Goal: Task Accomplishment & Management: Use online tool/utility

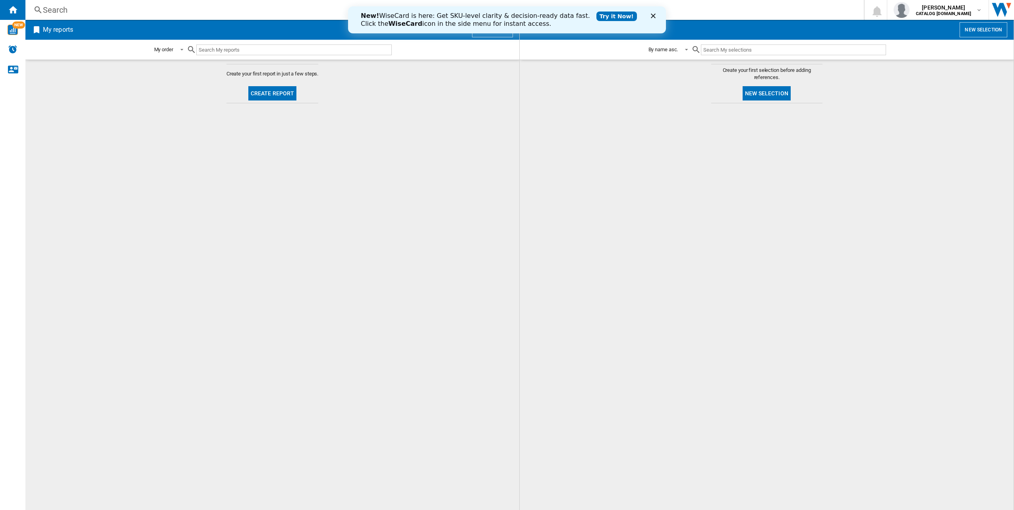
click at [654, 12] on div "New! WiseCard is here: Get SKU-level clarity & decision-ready data fast. Click …" at bounding box center [507, 20] width 318 height 21
click at [655, 15] on icon "Close" at bounding box center [653, 16] width 5 height 5
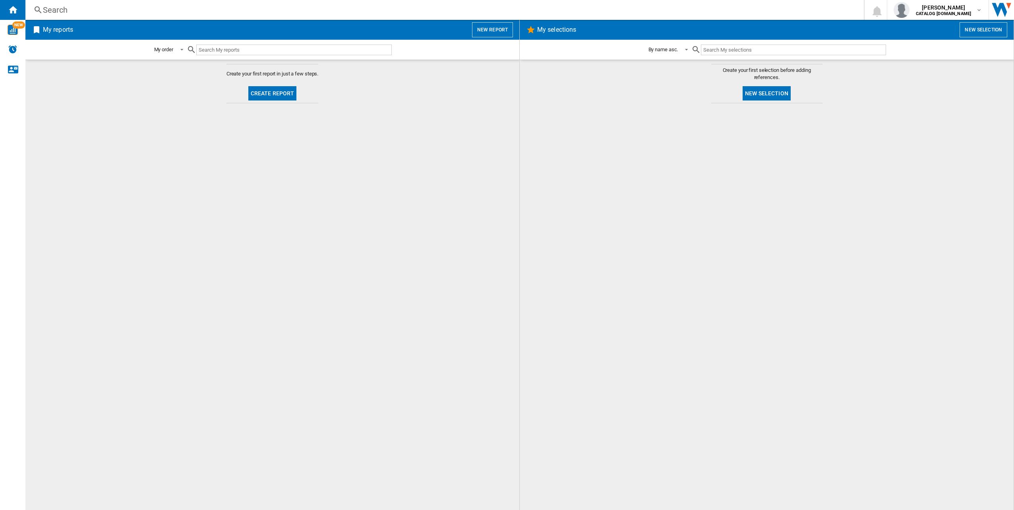
click at [433, 207] on md-content "Create your first report in just a few steps. Create report" at bounding box center [272, 285] width 494 height 450
click at [270, 87] on button "Create report" at bounding box center [272, 93] width 48 height 14
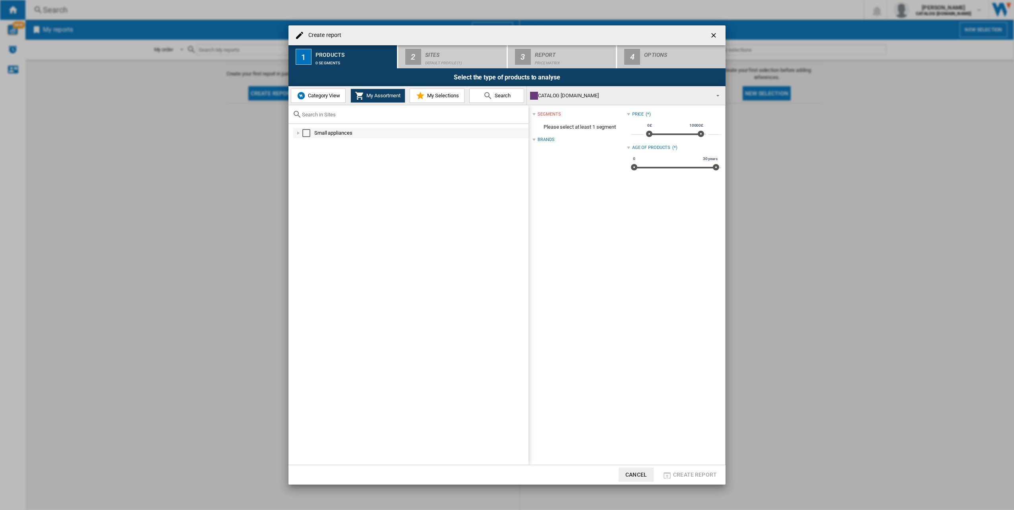
click at [305, 133] on div "Select" at bounding box center [306, 133] width 8 height 8
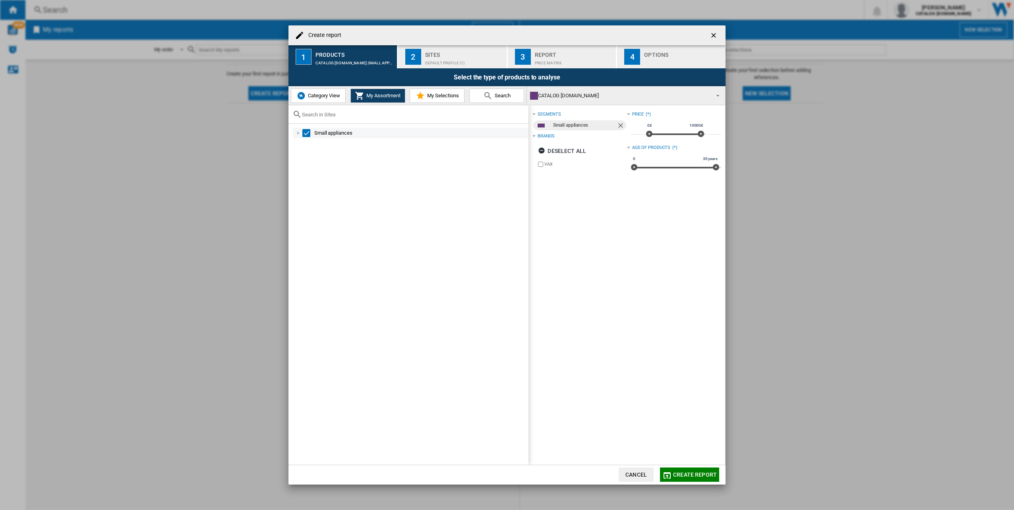
click at [297, 132] on div at bounding box center [298, 133] width 8 height 8
click at [305, 131] on div "Select" at bounding box center [306, 133] width 8 height 8
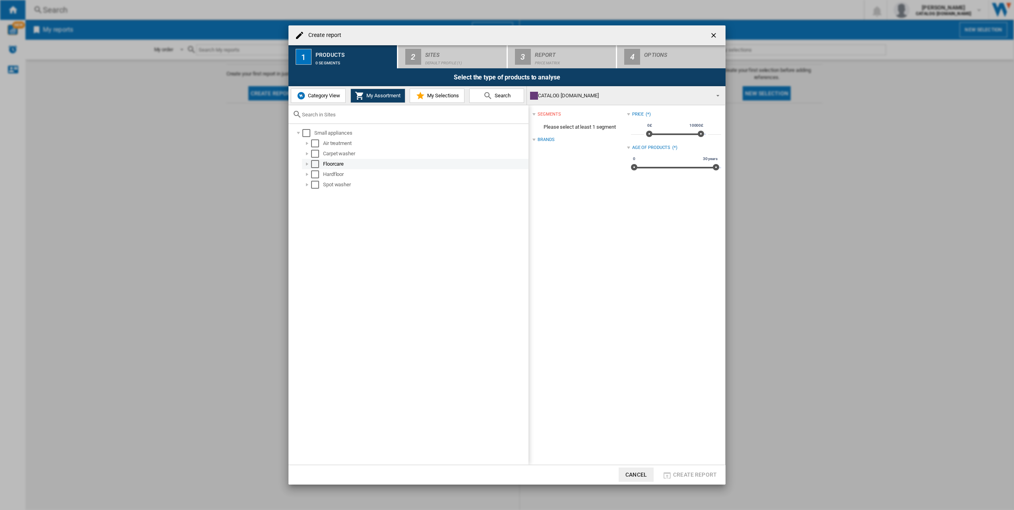
click at [308, 165] on div at bounding box center [307, 164] width 8 height 8
click at [310, 306] on div at bounding box center [307, 309] width 8 height 8
click at [309, 308] on div at bounding box center [307, 309] width 8 height 8
click at [575, 95] on div "CATALOG [DOMAIN_NAME]" at bounding box center [619, 95] width 179 height 11
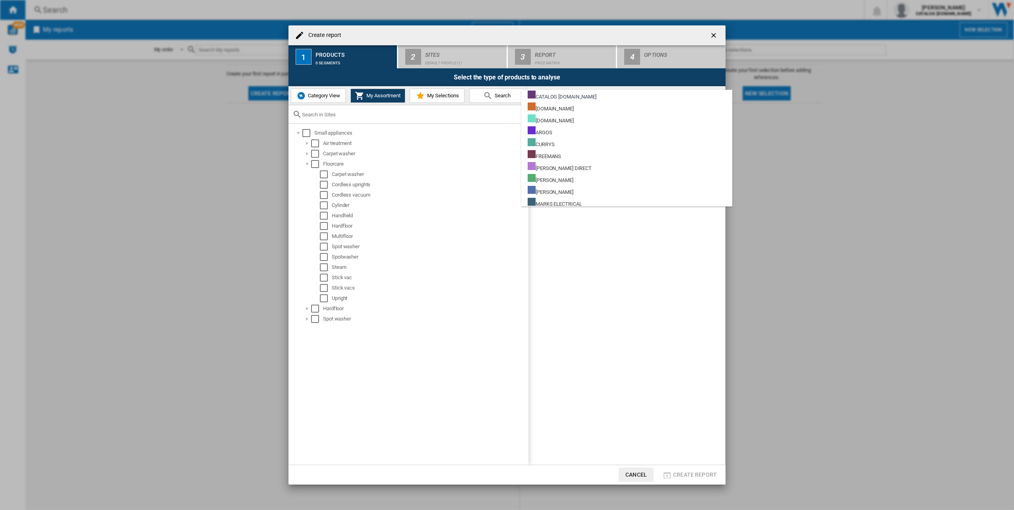
click at [657, 288] on md-backdrop at bounding box center [507, 255] width 1014 height 510
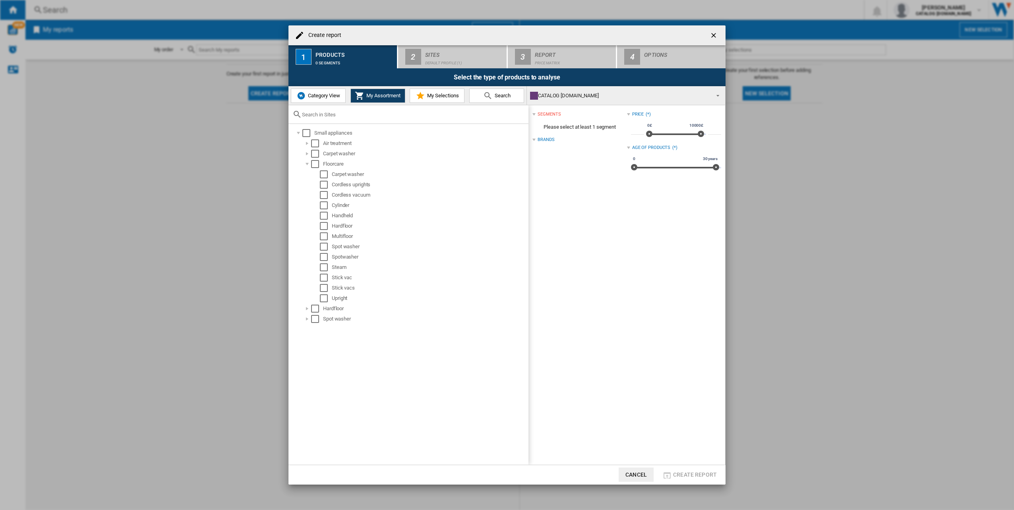
click at [564, 85] on div "Select the type of products to analyse" at bounding box center [506, 77] width 437 height 18
click at [564, 91] on div "CATALOG [DOMAIN_NAME]" at bounding box center [619, 95] width 179 height 11
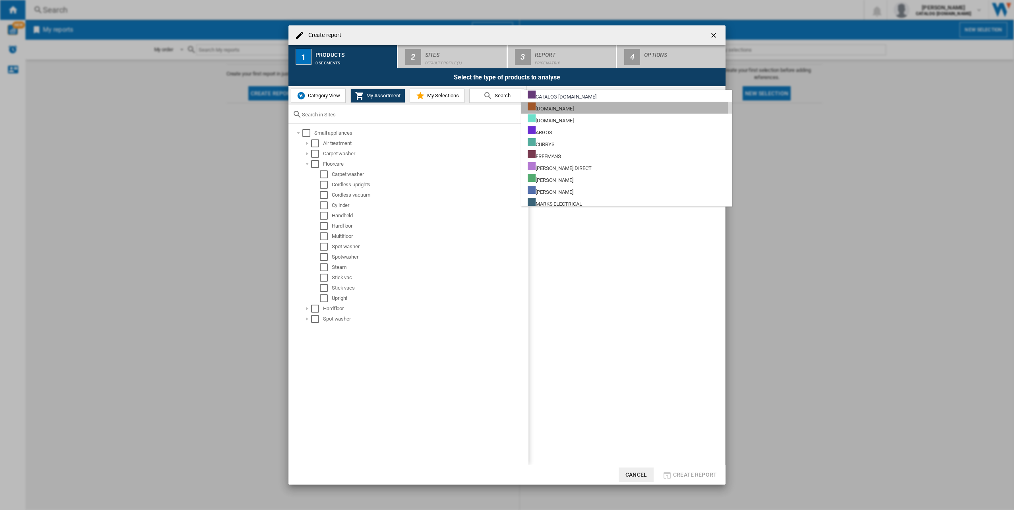
click at [577, 108] on md-option "[DOMAIN_NAME]" at bounding box center [626, 108] width 211 height 12
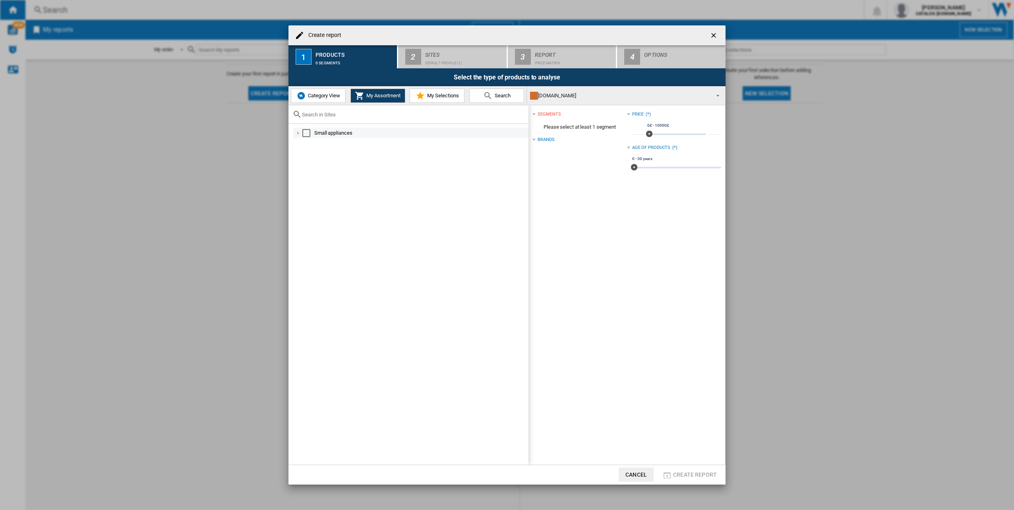
click at [301, 132] on div at bounding box center [298, 133] width 8 height 8
click at [307, 142] on div at bounding box center [307, 143] width 8 height 8
click at [317, 158] on div "Wellness" at bounding box center [420, 154] width 218 height 10
click at [317, 153] on div at bounding box center [316, 154] width 8 height 8
click at [324, 162] on div at bounding box center [325, 164] width 8 height 8
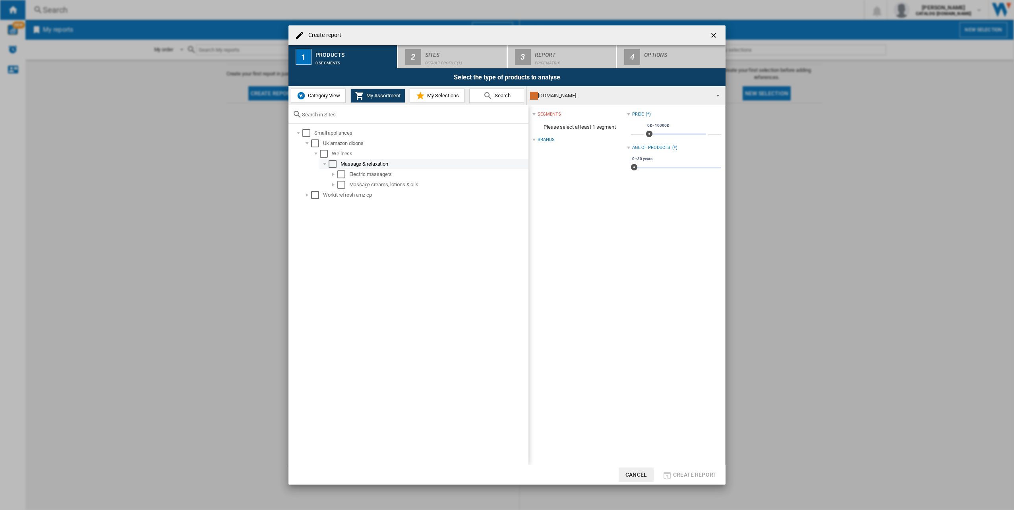
click at [327, 162] on div at bounding box center [325, 164] width 8 height 8
click at [320, 154] on div "Select" at bounding box center [324, 154] width 8 height 8
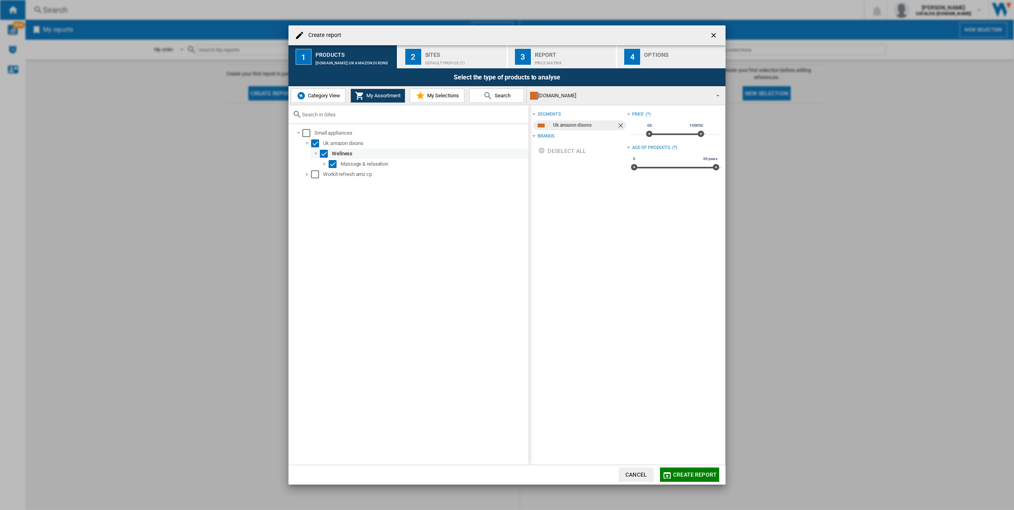
click at [316, 151] on div at bounding box center [316, 154] width 8 height 8
click at [317, 143] on div "Select" at bounding box center [315, 143] width 8 height 8
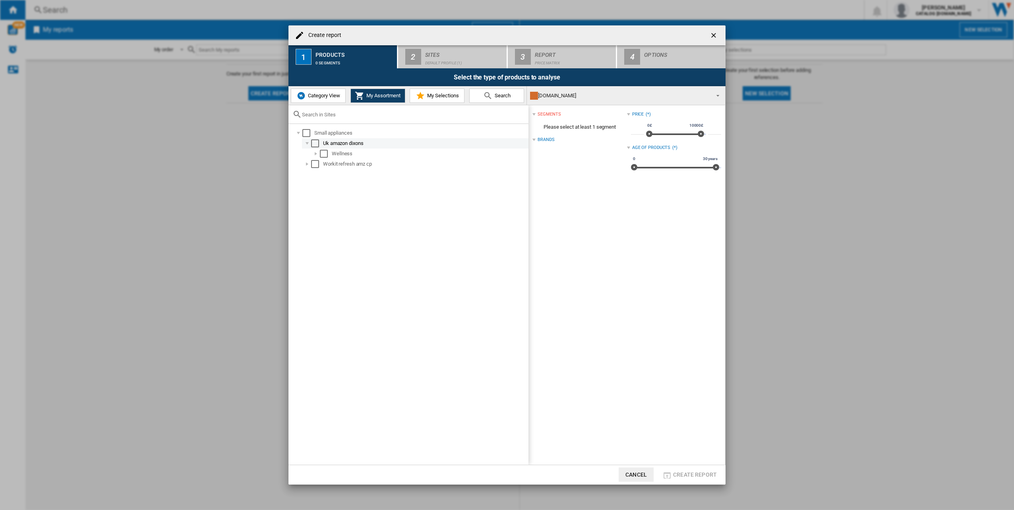
click at [305, 141] on div at bounding box center [307, 143] width 8 height 8
click at [309, 153] on div at bounding box center [307, 154] width 8 height 8
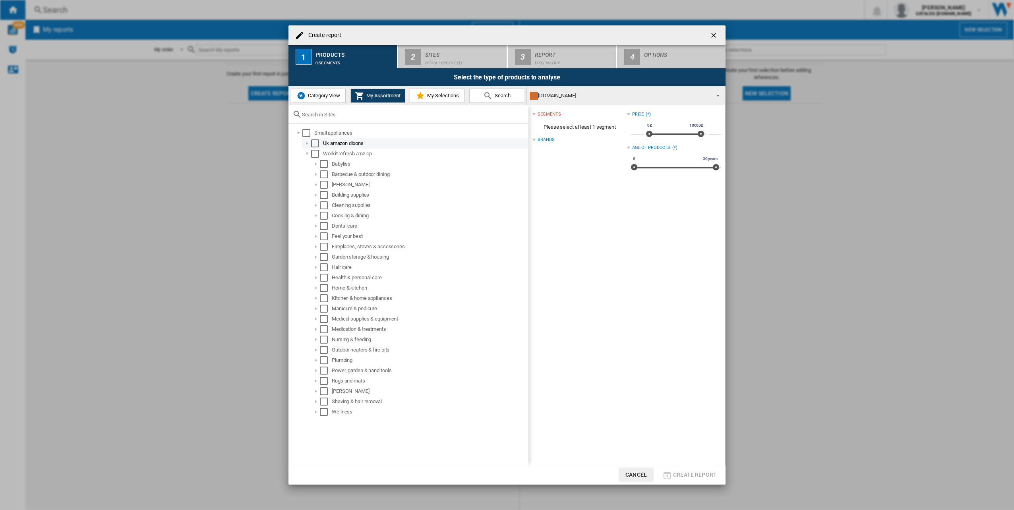
click at [305, 144] on div at bounding box center [307, 143] width 8 height 8
click at [316, 299] on div at bounding box center [316, 298] width 8 height 8
click at [324, 337] on div at bounding box center [325, 340] width 8 height 8
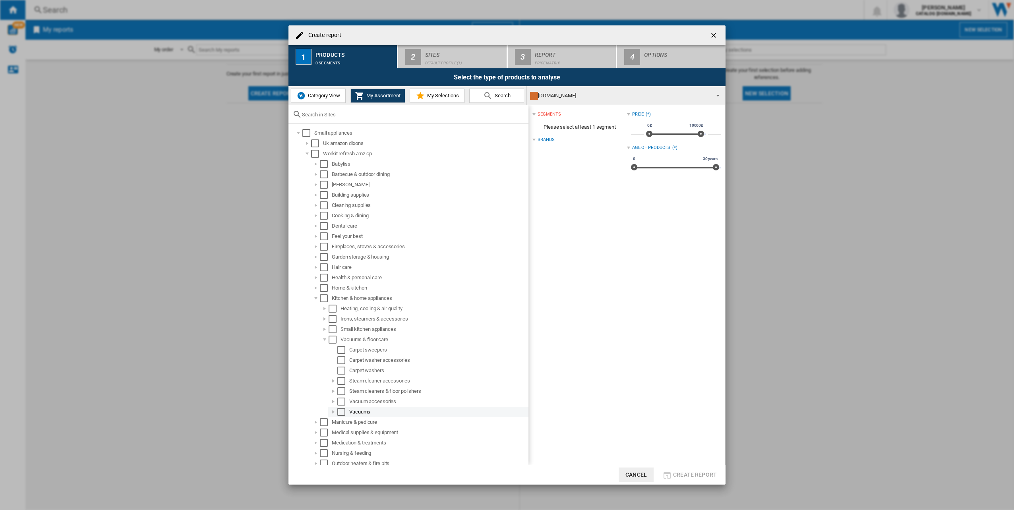
click at [335, 411] on div at bounding box center [333, 412] width 8 height 8
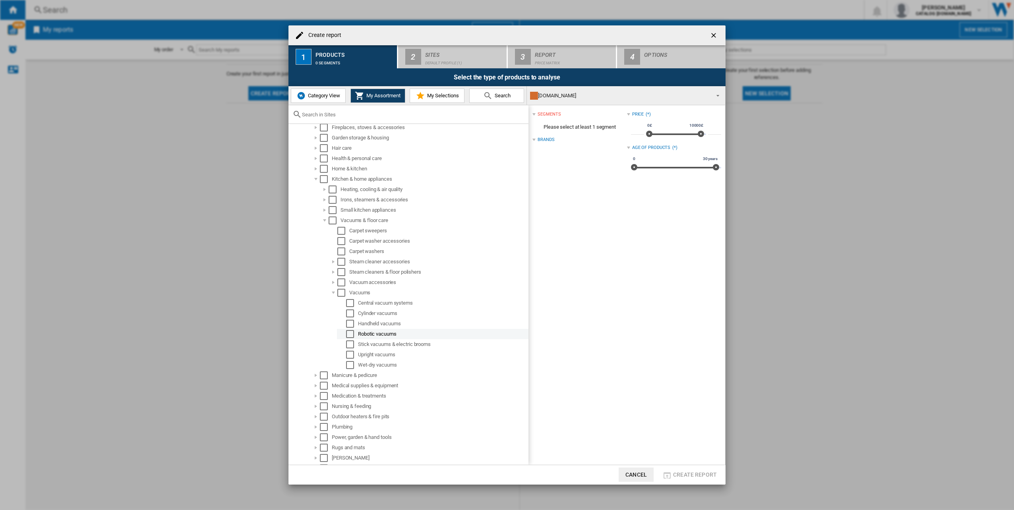
click at [351, 335] on div "Select" at bounding box center [350, 334] width 8 height 8
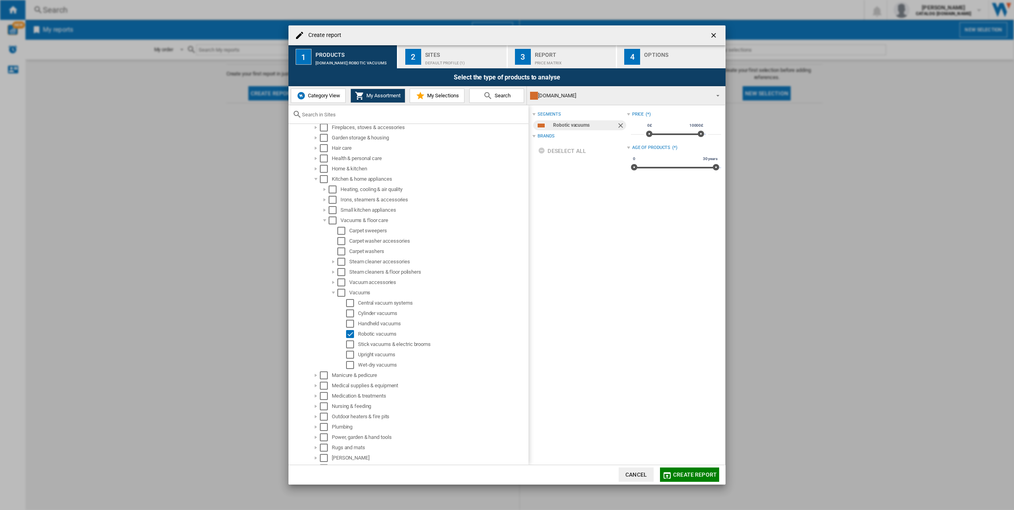
click at [703, 469] on button "Create report" at bounding box center [689, 474] width 59 height 14
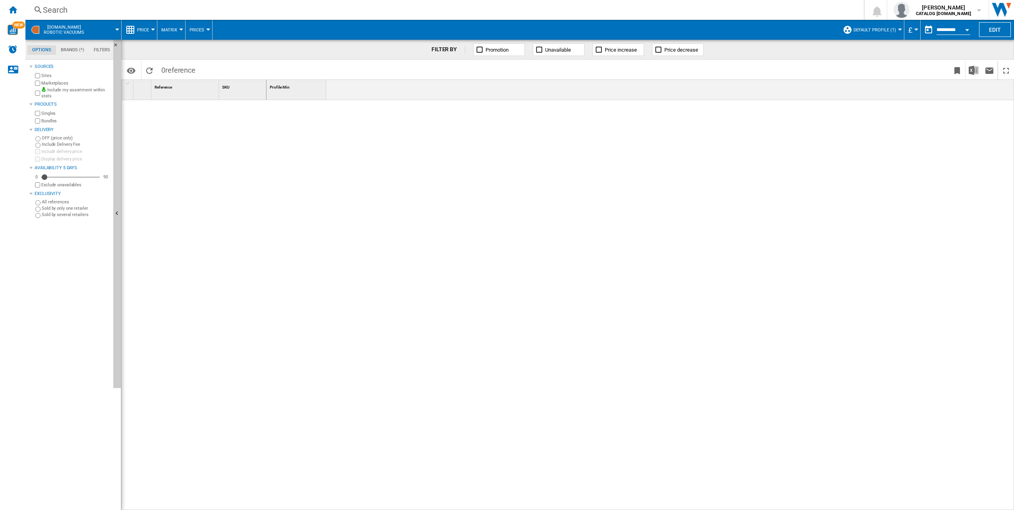
click at [107, 30] on span at bounding box center [106, 30] width 22 height 20
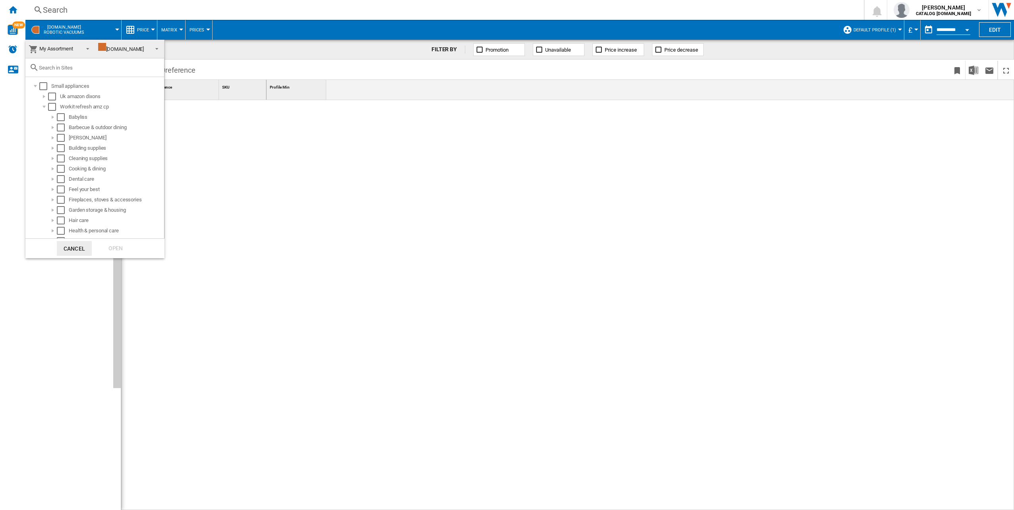
click at [297, 137] on md-backdrop at bounding box center [507, 255] width 1014 height 510
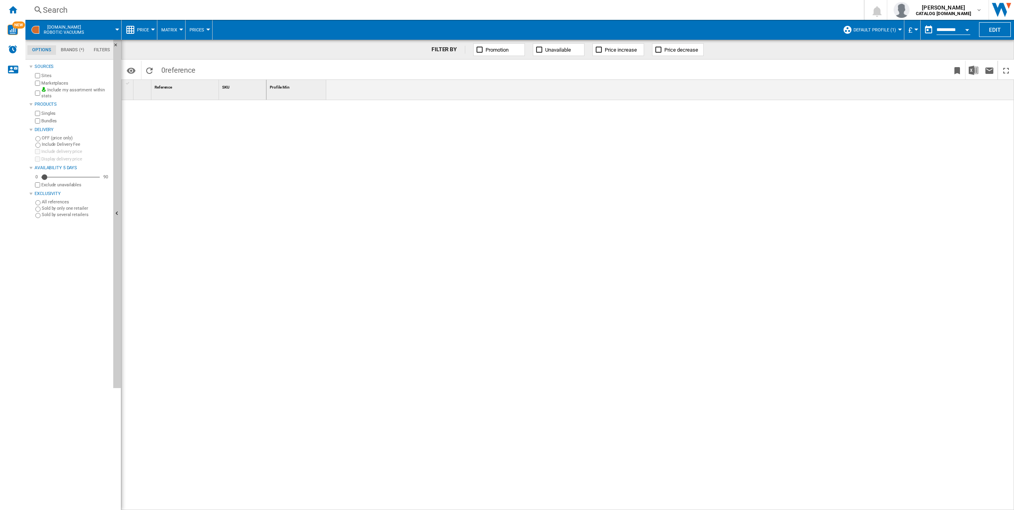
click at [976, 91] on div "Profile Min 1" at bounding box center [639, 90] width 747 height 20
click at [989, 27] on button "Edit" at bounding box center [995, 29] width 32 height 15
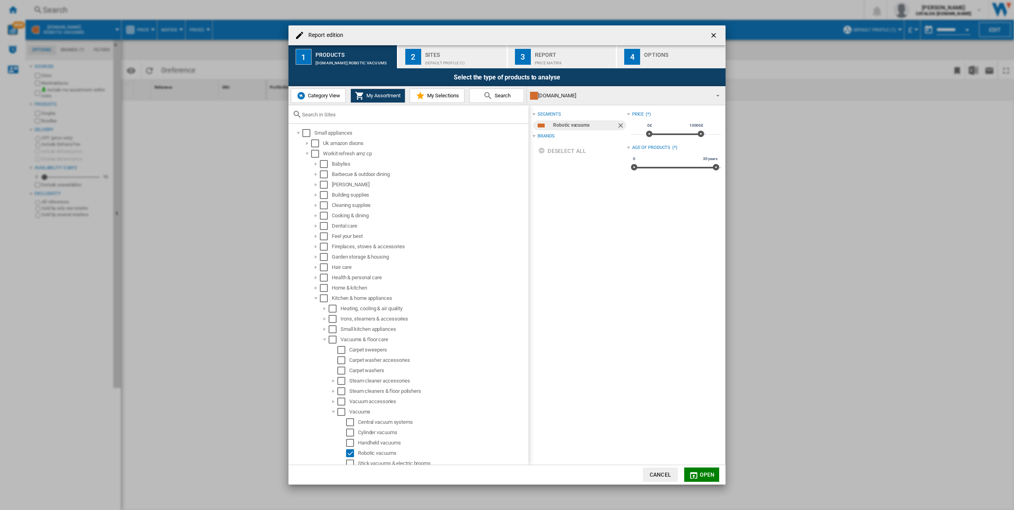
click at [433, 93] on span "My Selections" at bounding box center [442, 96] width 34 height 6
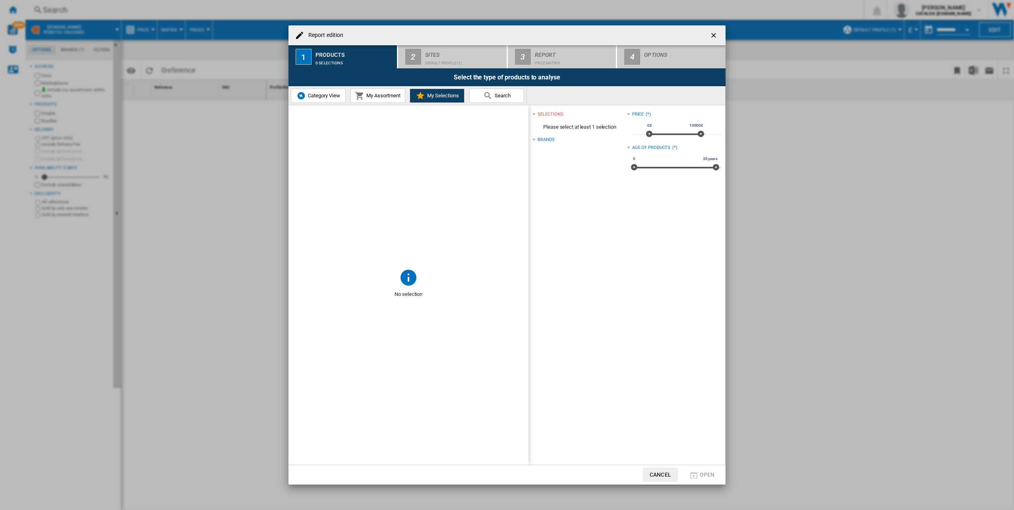
click at [381, 97] on span "My Assortment" at bounding box center [382, 96] width 36 height 6
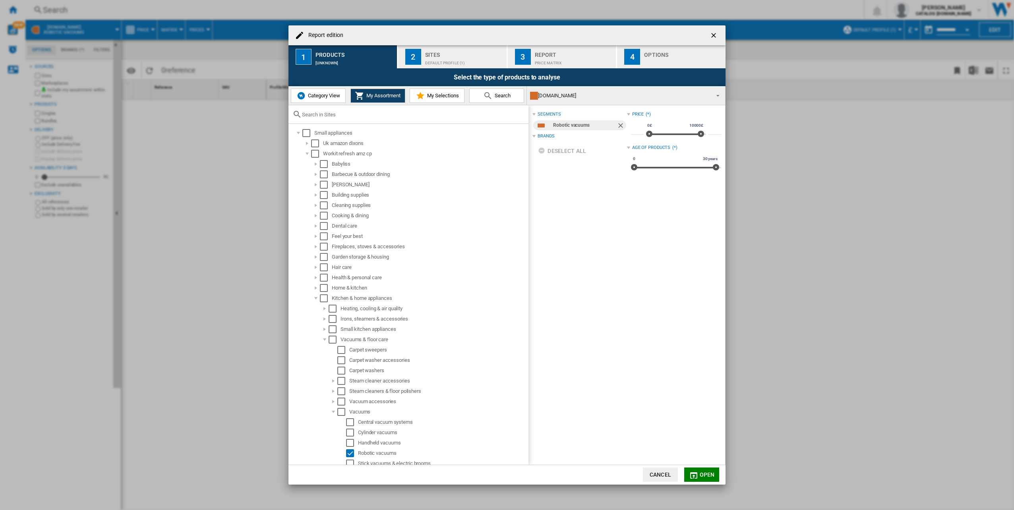
click at [537, 116] on div "segments" at bounding box center [548, 114] width 23 height 6
click at [535, 115] on div at bounding box center [533, 114] width 3 height 3
click at [562, 97] on div "[DOMAIN_NAME]" at bounding box center [619, 95] width 179 height 11
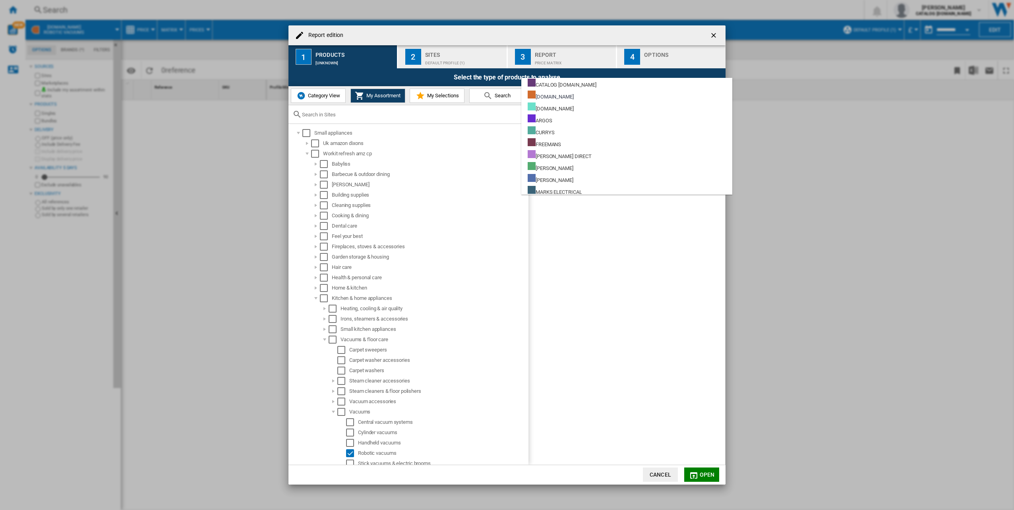
click at [581, 227] on md-backdrop at bounding box center [507, 255] width 1014 height 510
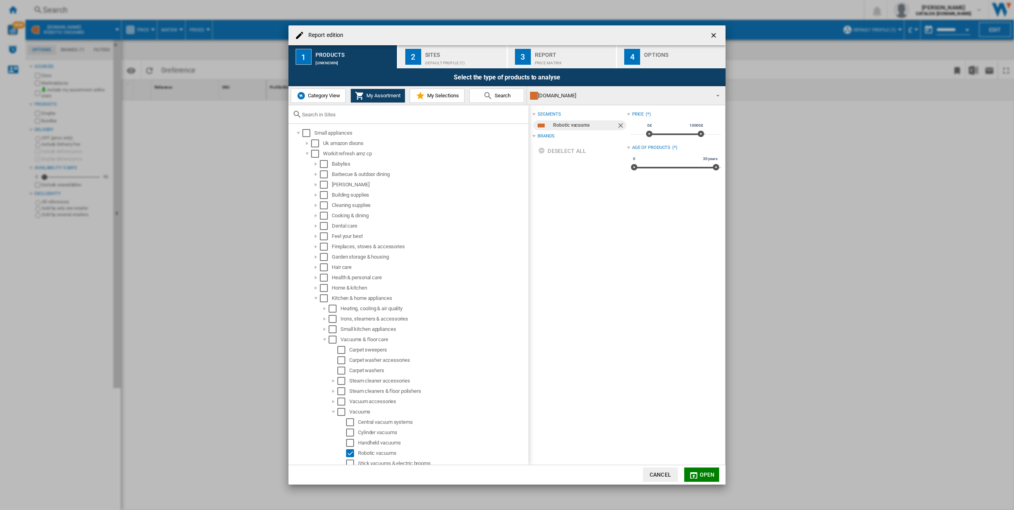
click at [439, 98] on span "My Selections" at bounding box center [442, 96] width 34 height 6
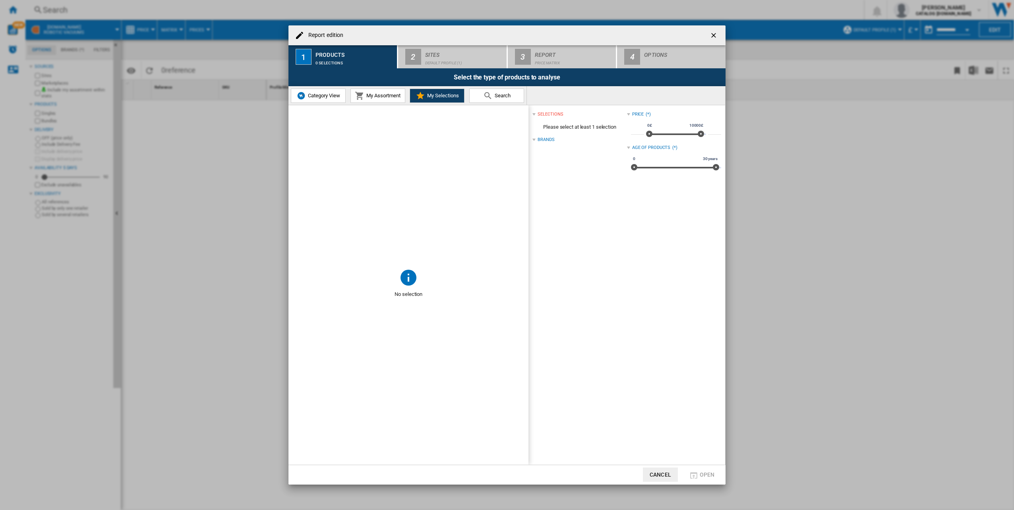
click at [411, 272] on md-icon at bounding box center [408, 277] width 19 height 19
click at [385, 93] on span "My Assortment" at bounding box center [382, 96] width 36 height 6
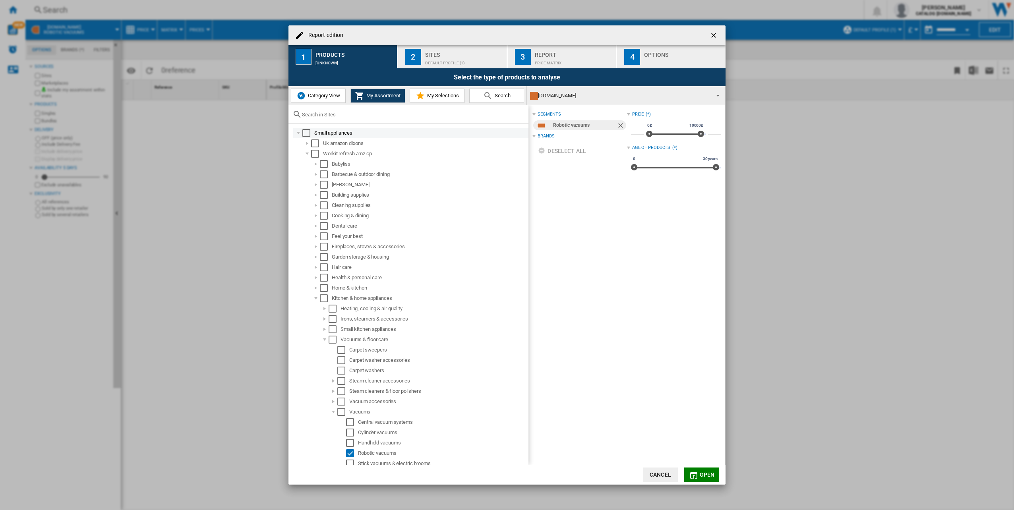
click at [303, 128] on div "Small appliances" at bounding box center [410, 133] width 235 height 10
click at [308, 133] on div "Select" at bounding box center [306, 133] width 8 height 8
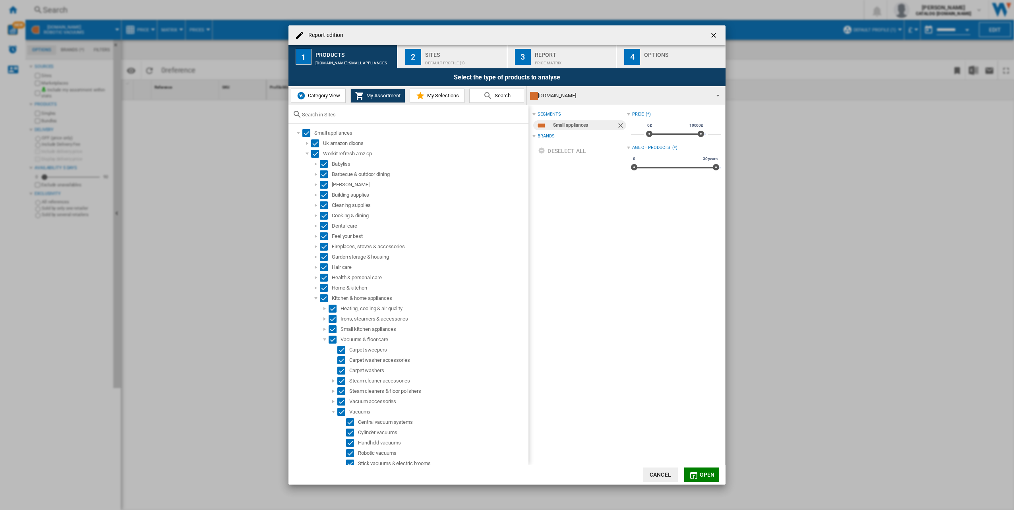
click at [697, 473] on md-icon "button" at bounding box center [694, 476] width 10 height 10
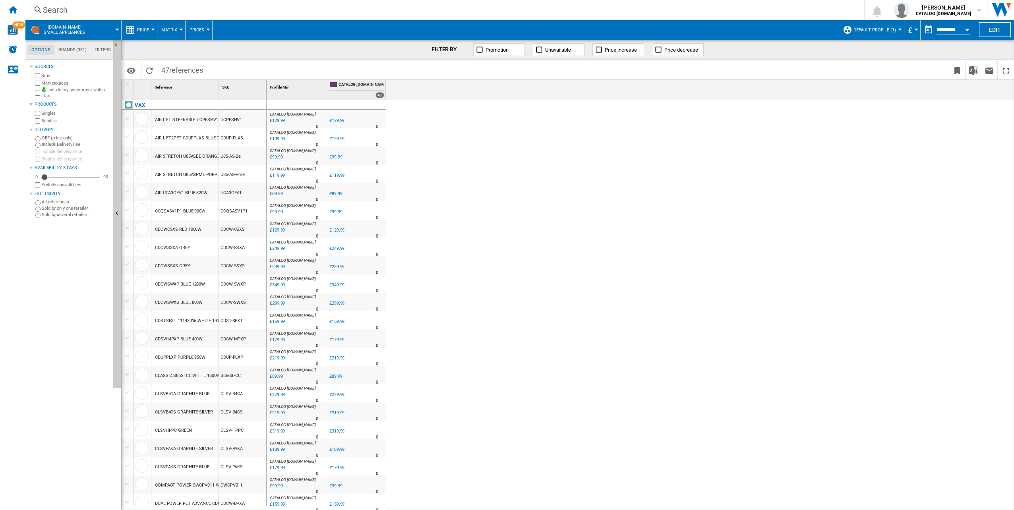
click at [958, 24] on md-datepicker "**********" at bounding box center [948, 30] width 57 height 16
click at [955, 29] on input "**********" at bounding box center [953, 30] width 34 height 7
click at [993, 31] on button "Edit" at bounding box center [995, 29] width 32 height 15
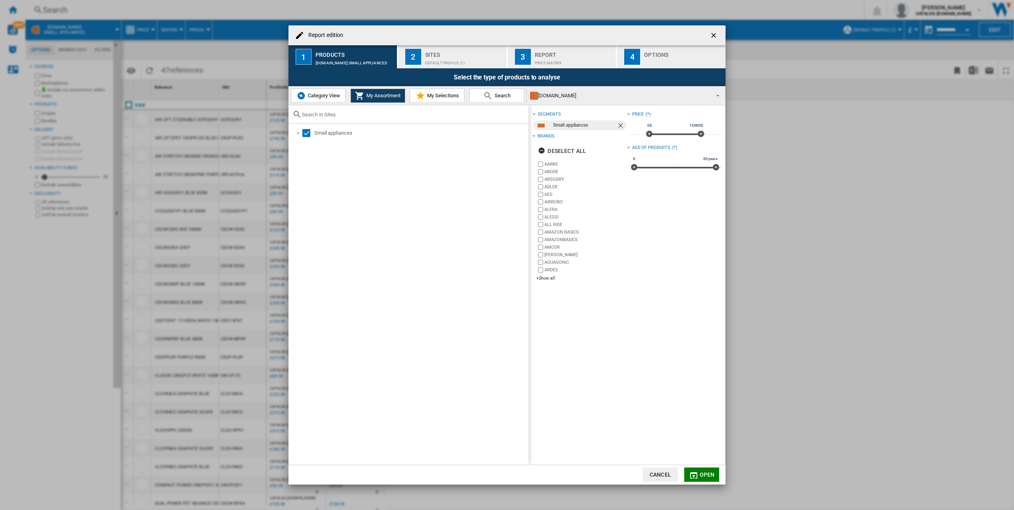
click at [876, 102] on div "Report edition 1 Products [DOMAIN_NAME]:Small appliances 2 Sites Default profil…" at bounding box center [507, 255] width 1014 height 510
click at [722, 35] on div "Report edition" at bounding box center [506, 35] width 437 height 20
click at [710, 37] on ng-md-icon "getI18NText('BUTTONS.CLOSE_DIALOG')" at bounding box center [714, 36] width 10 height 10
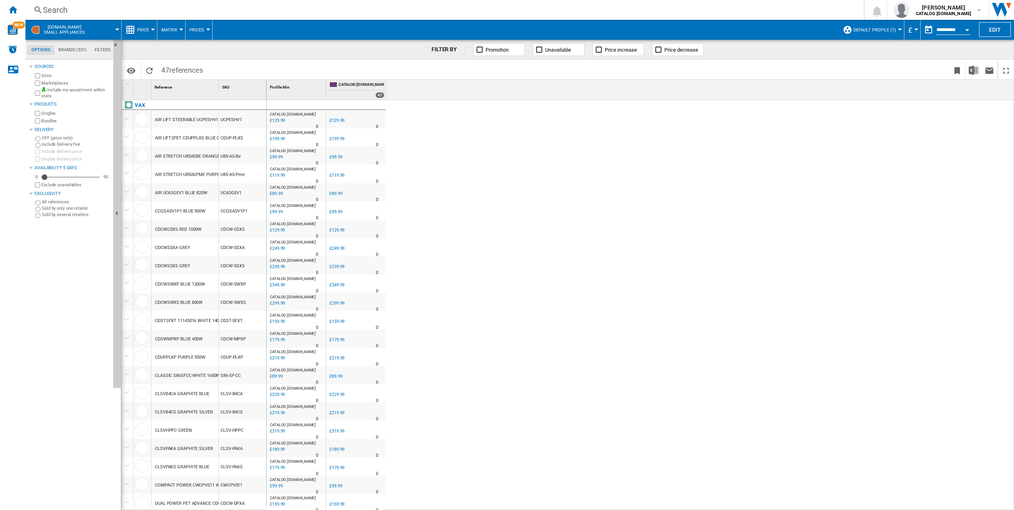
click at [968, 29] on div "Open calendar" at bounding box center [967, 30] width 4 height 2
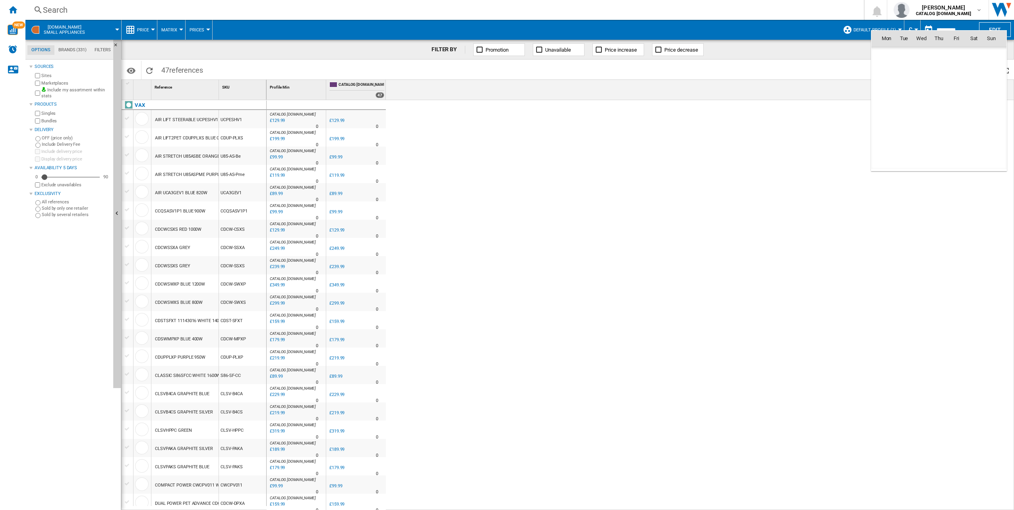
scroll to position [3789, 0]
click at [925, 73] on span "1" at bounding box center [921, 73] width 16 height 16
type input "**********"
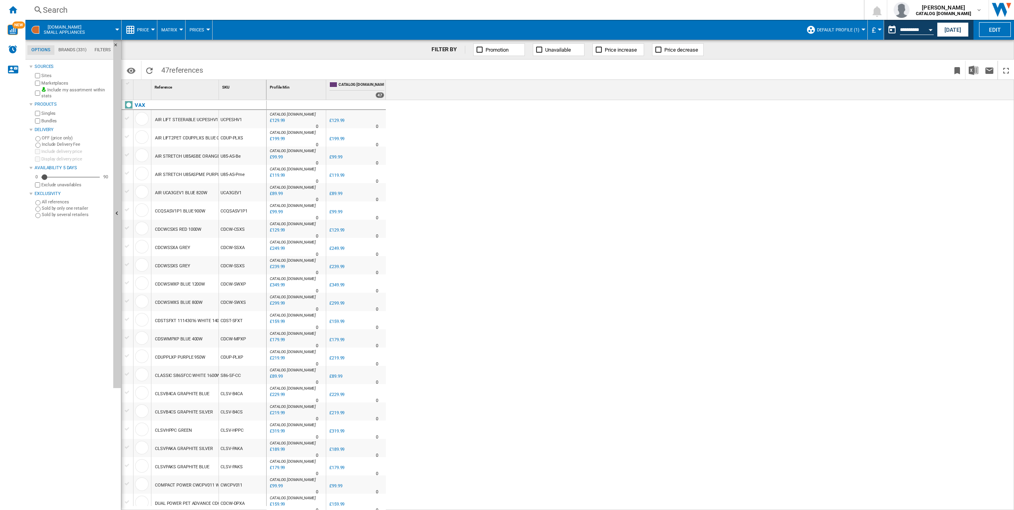
click at [987, 21] on md-toast "This report is based on a date in the past." at bounding box center [951, 12] width 125 height 25
click at [991, 26] on button "Edit" at bounding box center [995, 29] width 32 height 15
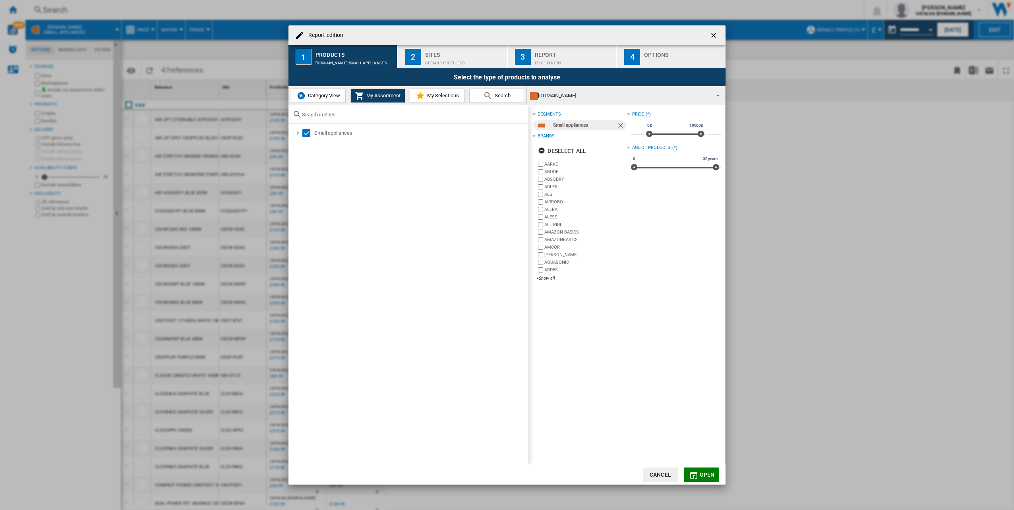
click at [721, 93] on md-select-value "[DOMAIN_NAME]" at bounding box center [626, 95] width 198 height 19
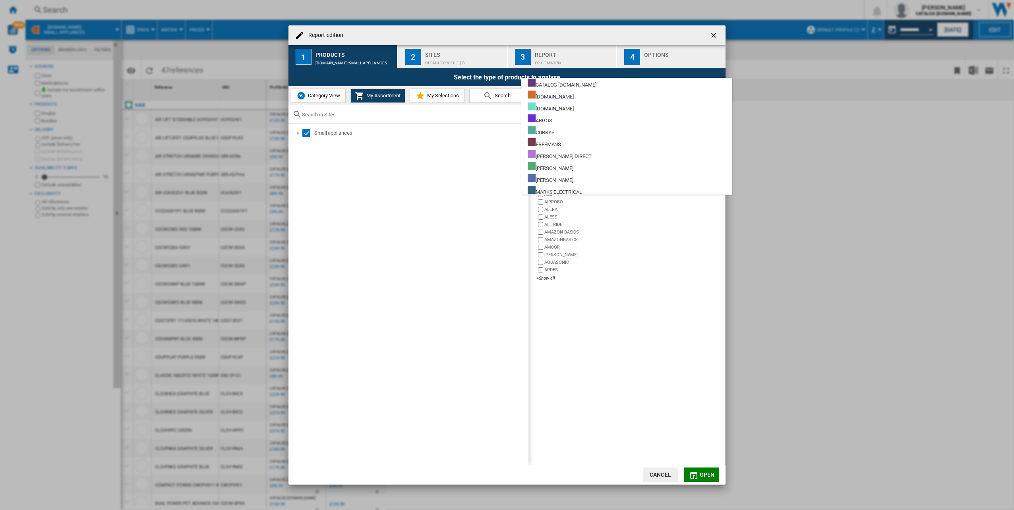
click at [787, 75] on md-backdrop at bounding box center [507, 255] width 1014 height 510
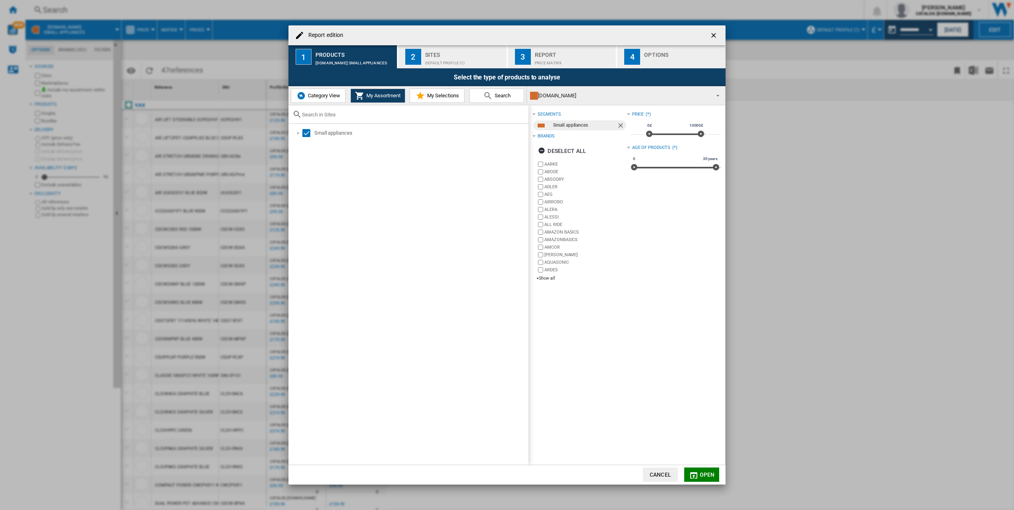
click at [714, 35] on ng-md-icon "getI18NText('BUTTONS.CLOSE_DIALOG')" at bounding box center [714, 36] width 10 height 10
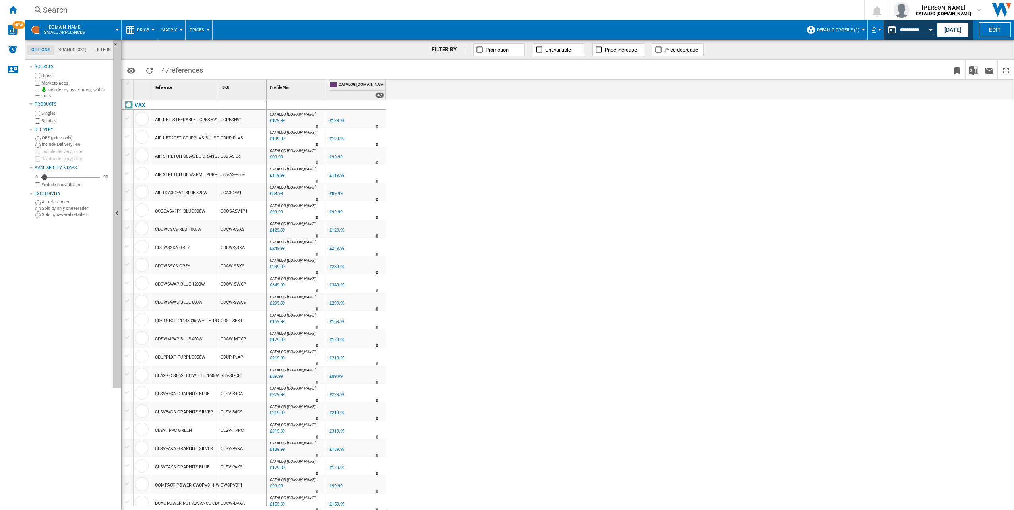
click at [351, 83] on span "CATALOG [DOMAIN_NAME]" at bounding box center [361, 85] width 46 height 7
click at [326, 84] on div at bounding box center [327, 90] width 2 height 20
click at [333, 86] on div at bounding box center [333, 85] width 8 height 6
click at [73, 214] on label "Sold by several retailers" at bounding box center [76, 215] width 68 height 6
click at [58, 203] on label "All references" at bounding box center [76, 202] width 68 height 6
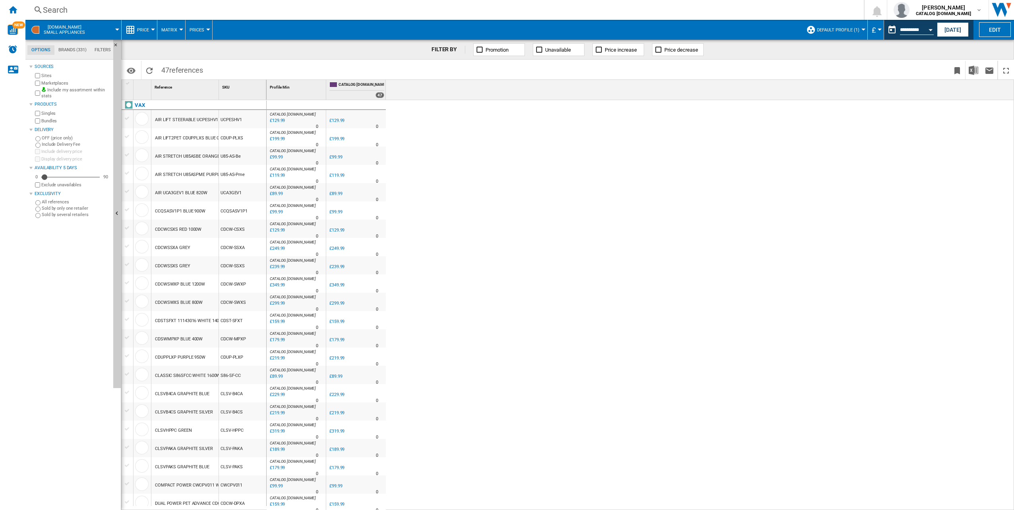
click at [64, 29] on span "[DOMAIN_NAME] Small appliances" at bounding box center [64, 30] width 41 height 10
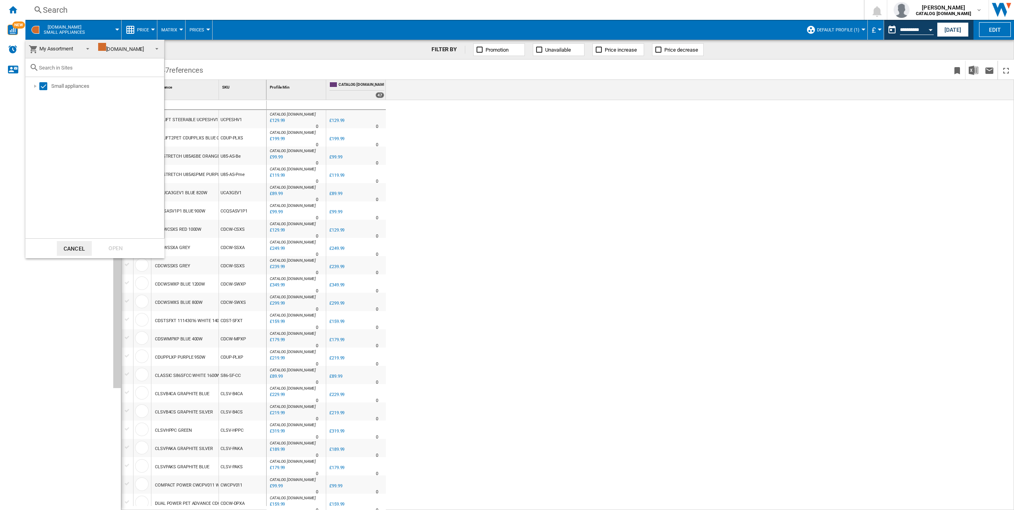
click at [120, 50] on div "[DOMAIN_NAME]" at bounding box center [121, 49] width 46 height 6
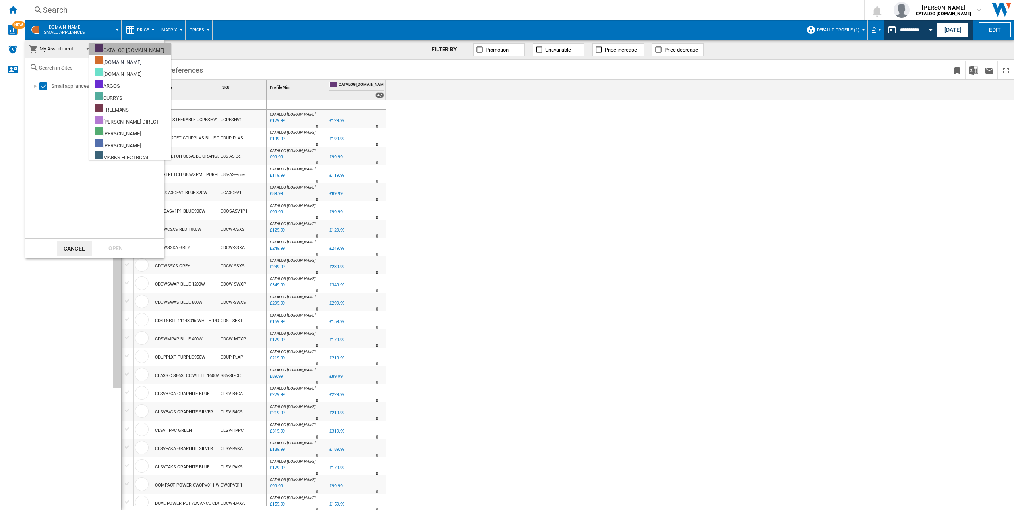
click at [139, 52] on div "CATALOG [DOMAIN_NAME]" at bounding box center [129, 49] width 69 height 10
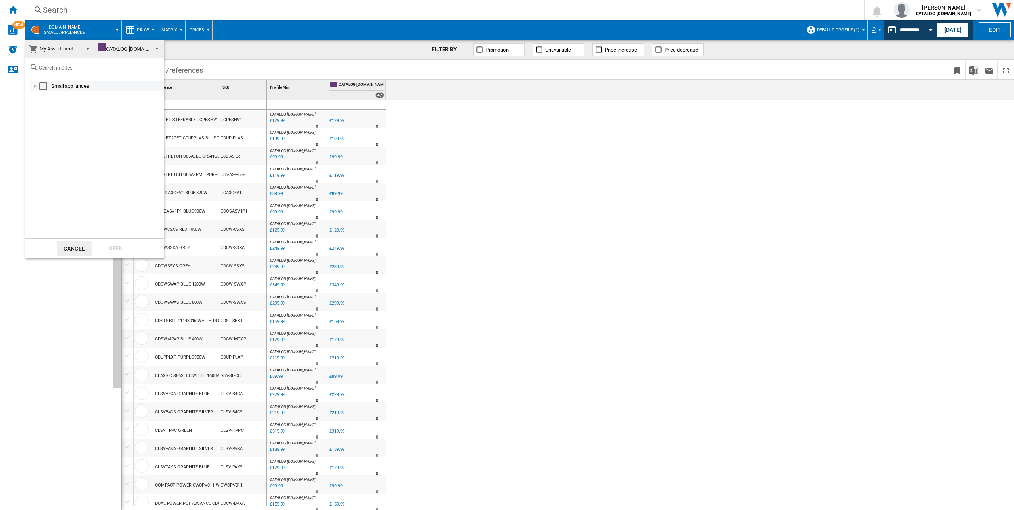
click at [59, 81] on div "Small appliances" at bounding box center [97, 86] width 134 height 10
click at [109, 249] on div "Open" at bounding box center [115, 248] width 35 height 15
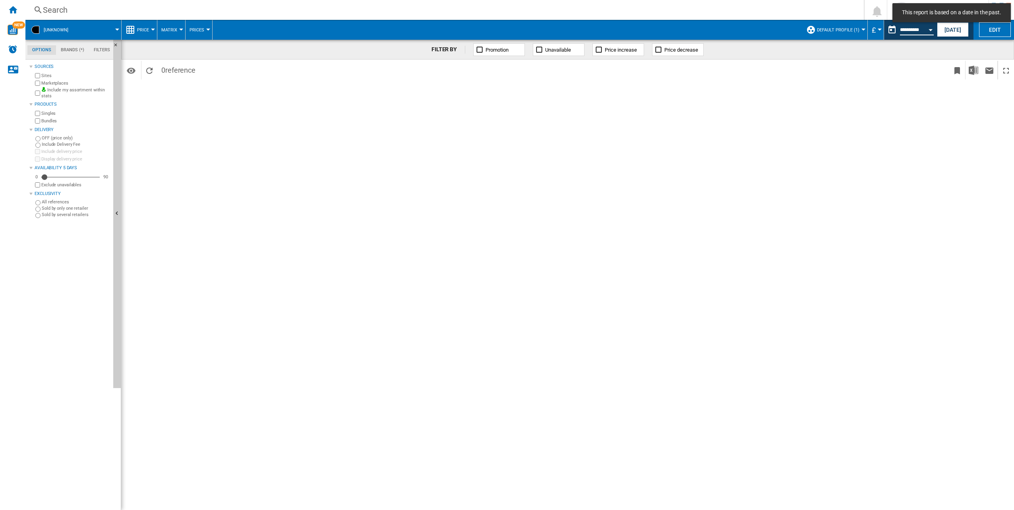
click at [901, 32] on input "**********" at bounding box center [917, 30] width 34 height 7
click at [990, 28] on button "Edit" at bounding box center [995, 29] width 32 height 15
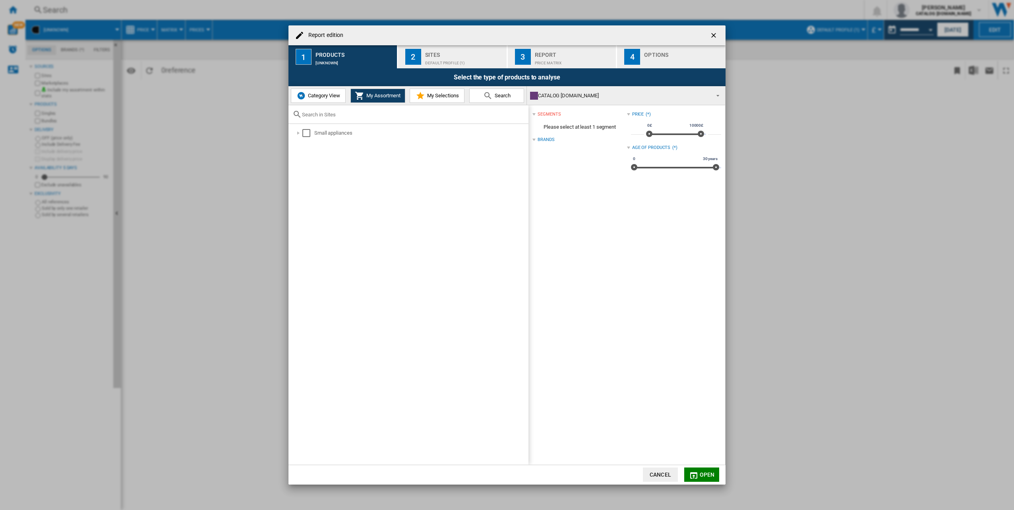
click at [566, 93] on div "CATALOG [DOMAIN_NAME]" at bounding box center [619, 95] width 179 height 11
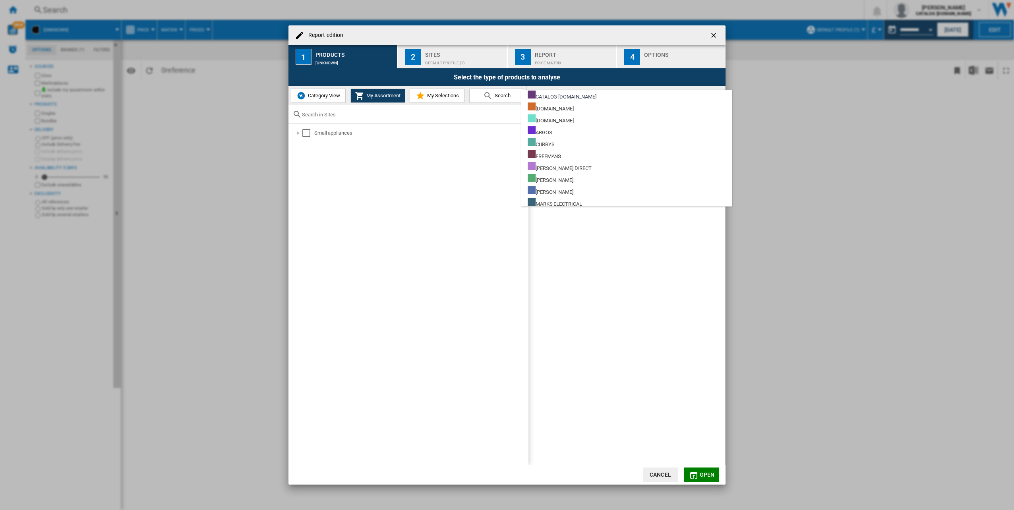
click at [377, 176] on md-backdrop at bounding box center [507, 255] width 1014 height 510
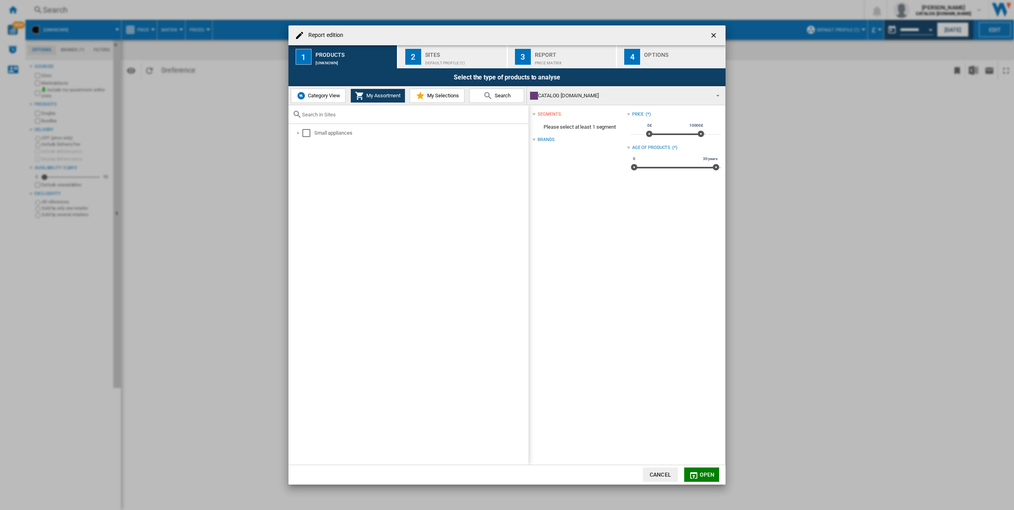
click at [322, 97] on span "Category View" at bounding box center [323, 96] width 34 height 6
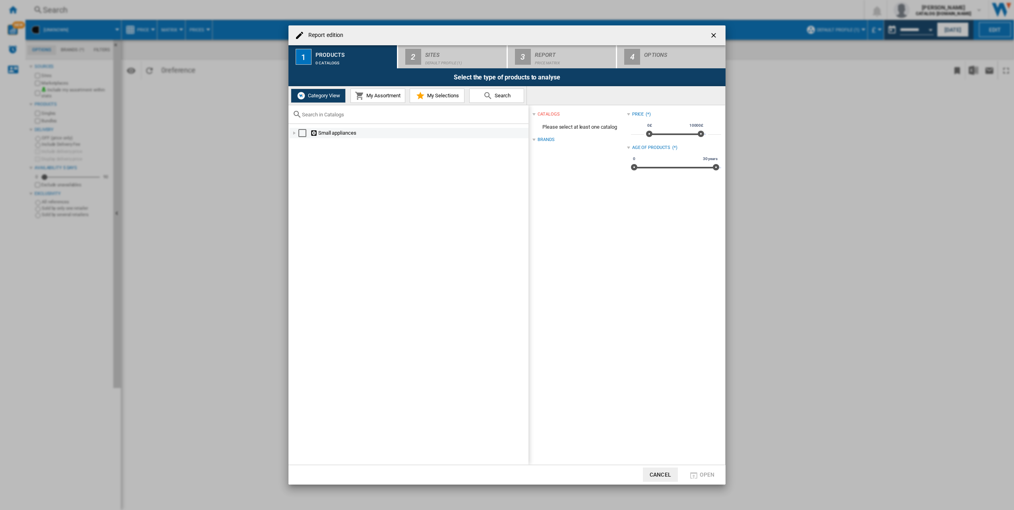
click at [298, 131] on div "Select" at bounding box center [302, 133] width 8 height 8
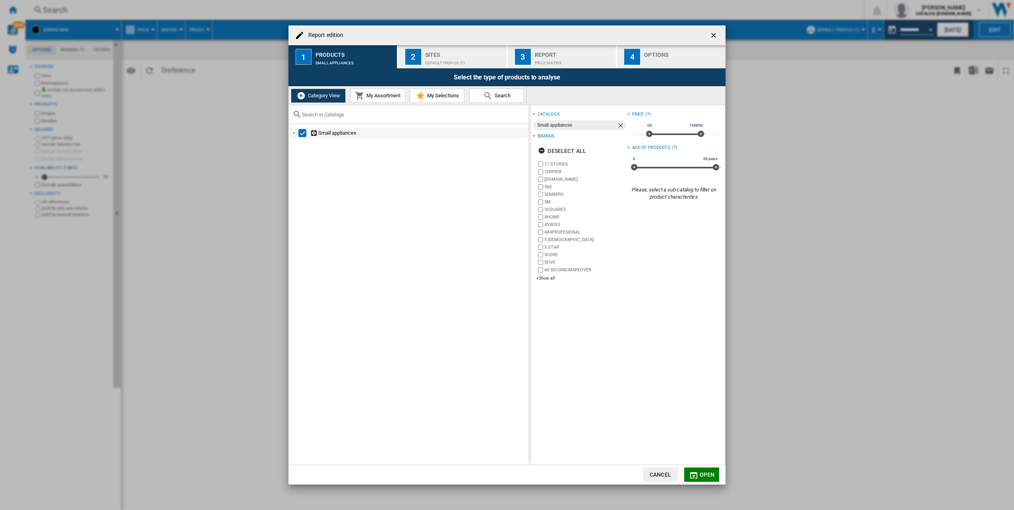
click at [295, 133] on div "Report edition ..." at bounding box center [294, 133] width 8 height 8
click at [707, 473] on span "Open" at bounding box center [706, 474] width 15 height 6
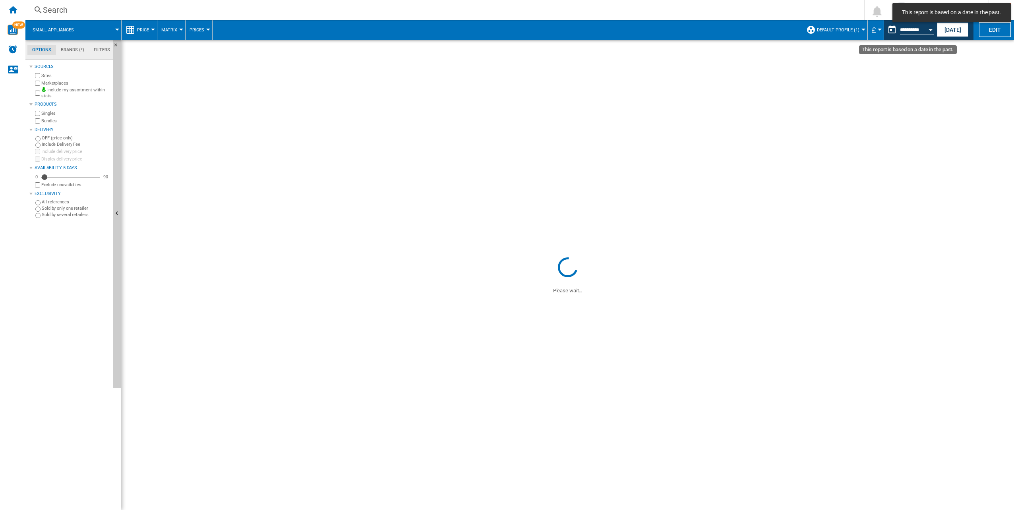
click at [929, 28] on button "Open calendar" at bounding box center [930, 28] width 14 height 14
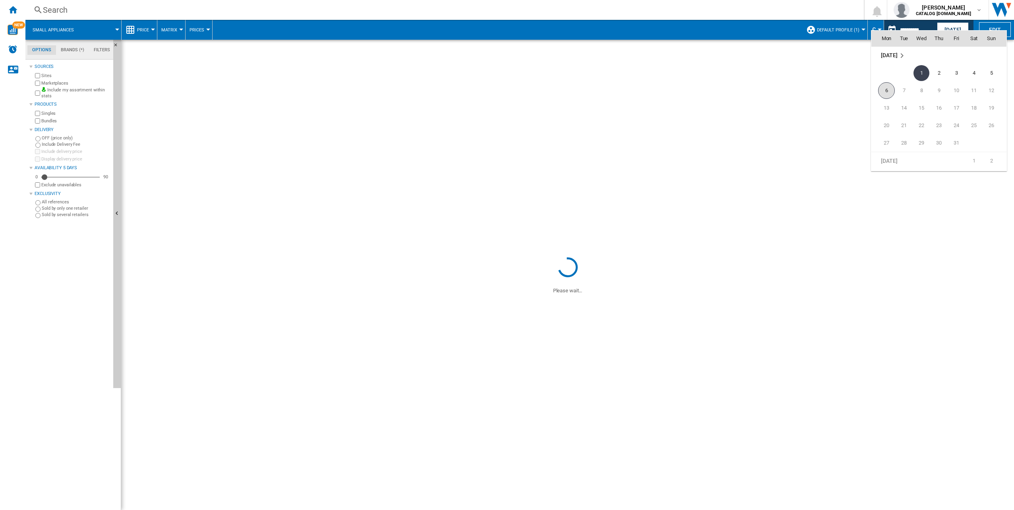
click at [886, 90] on span "6" at bounding box center [886, 90] width 17 height 17
type input "**********"
click at [714, 94] on span at bounding box center [567, 148] width 892 height 216
click at [892, 152] on span at bounding box center [567, 148] width 892 height 216
click at [886, 135] on span at bounding box center [567, 148] width 892 height 216
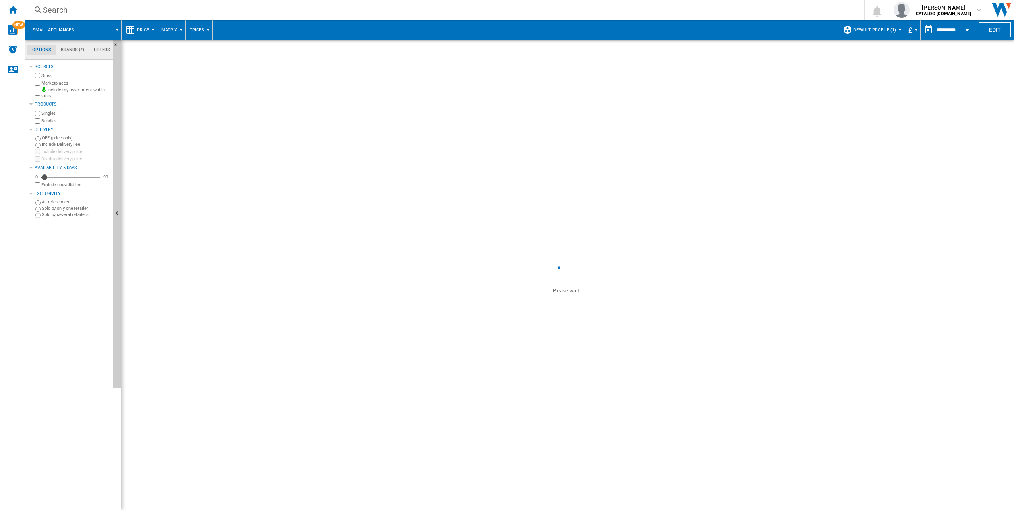
click at [886, 135] on span at bounding box center [567, 148] width 892 height 216
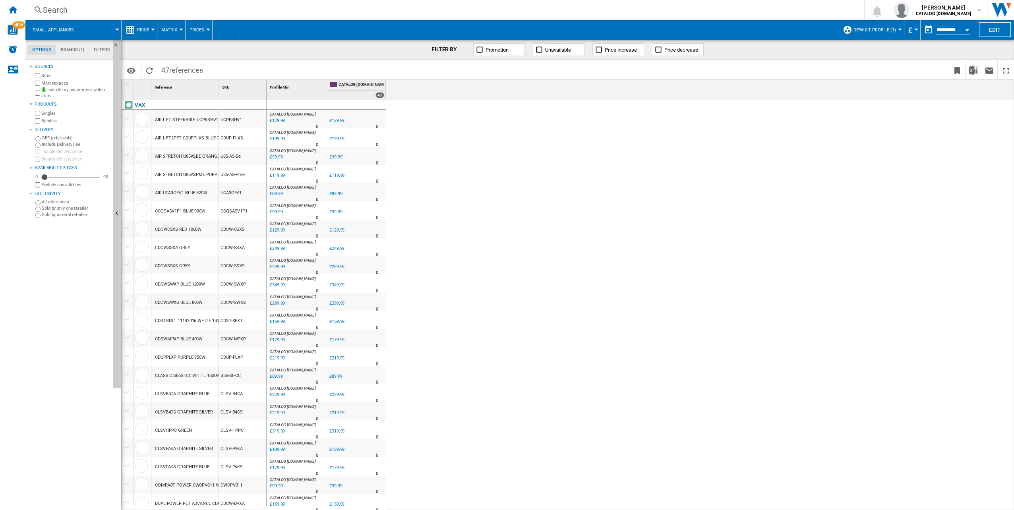
click at [56, 28] on span "Small appliances" at bounding box center [53, 29] width 41 height 5
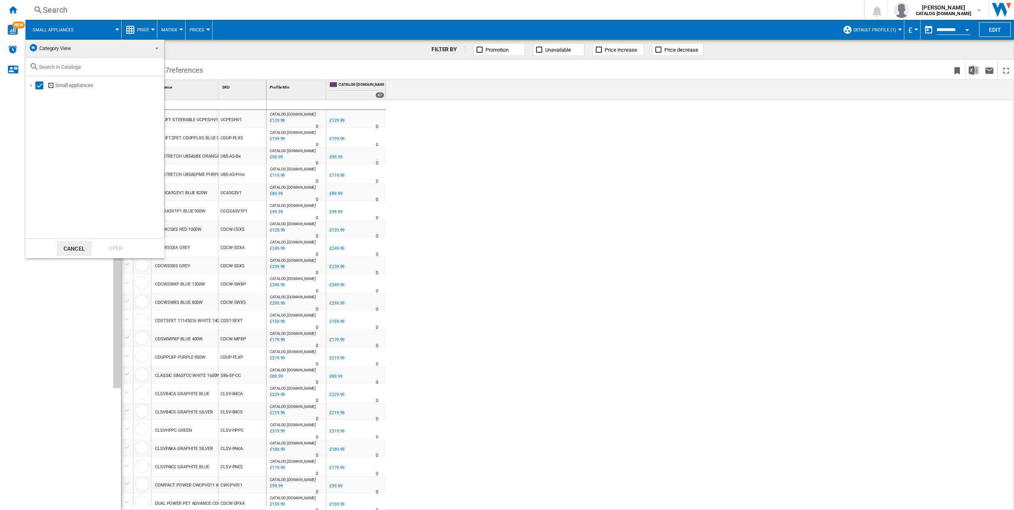
click at [699, 214] on md-backdrop at bounding box center [507, 255] width 1014 height 510
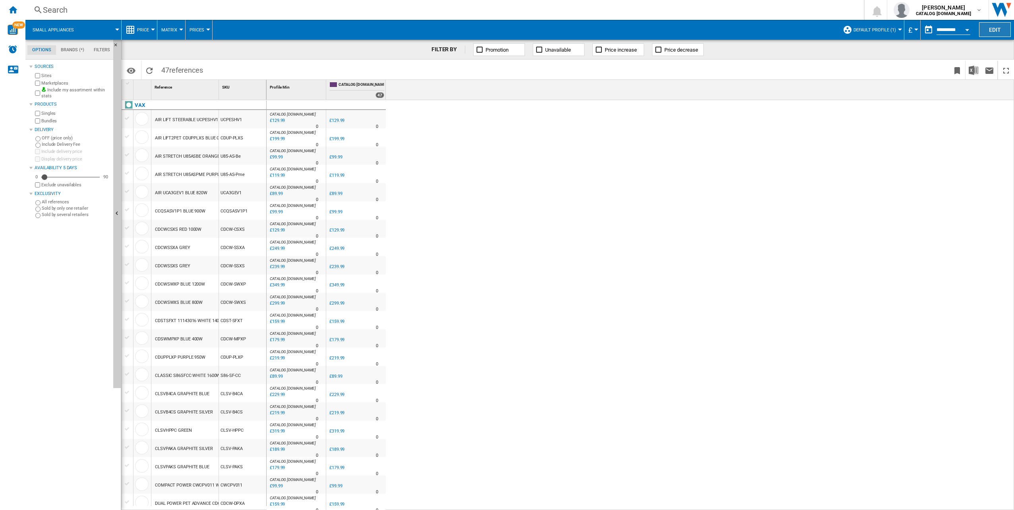
click at [986, 27] on button "Edit" at bounding box center [995, 29] width 32 height 15
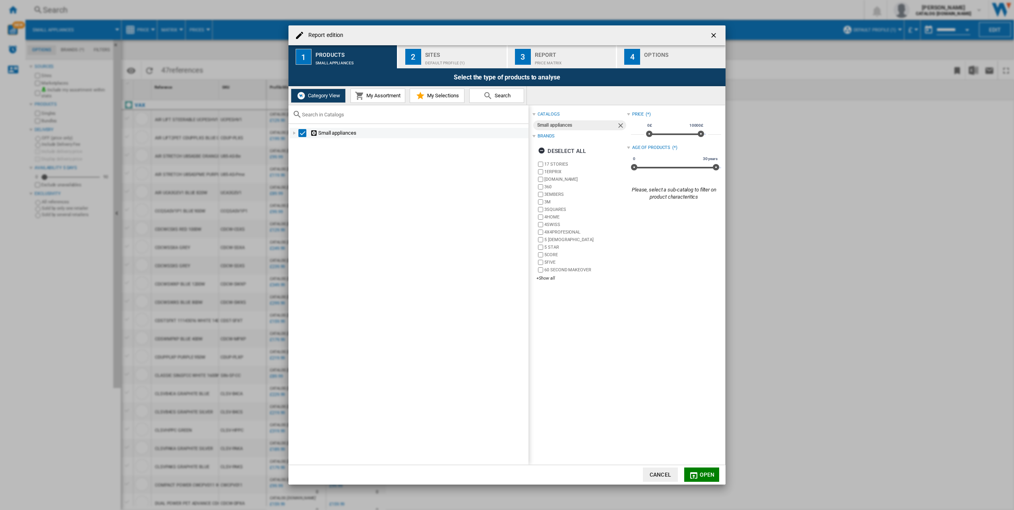
click at [294, 132] on div "Report edition ..." at bounding box center [294, 133] width 8 height 8
click at [303, 147] on div "Report edition ..." at bounding box center [303, 143] width 8 height 8
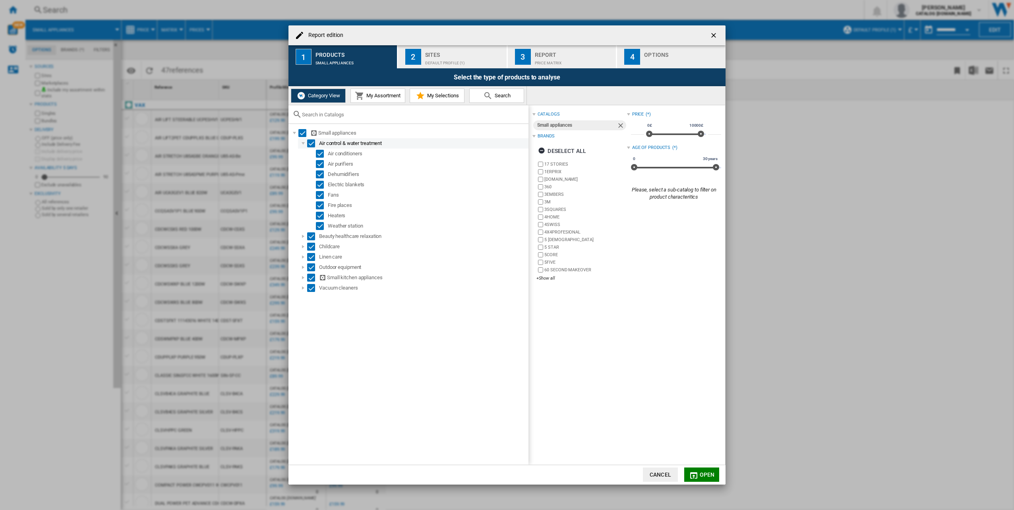
click at [303, 146] on div "Report edition ..." at bounding box center [303, 143] width 8 height 8
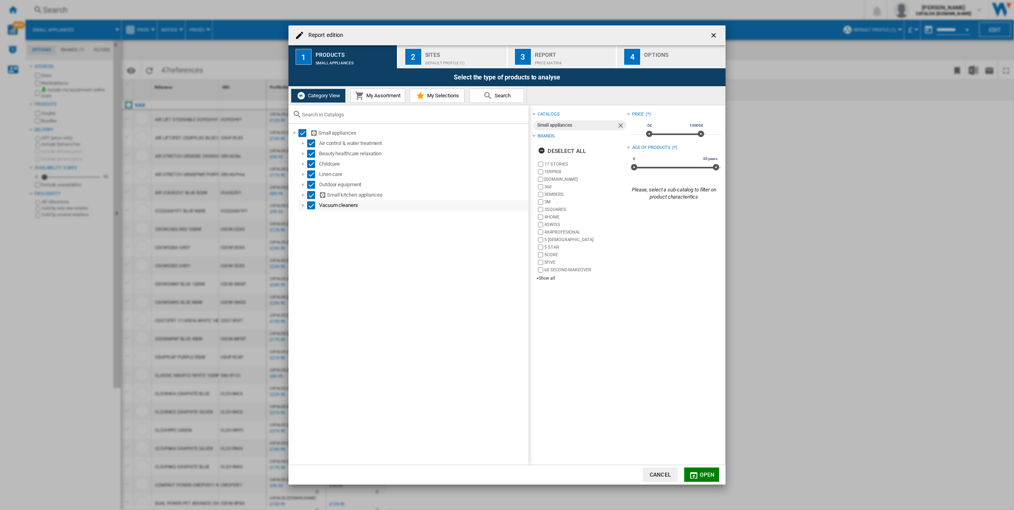
click at [302, 206] on div "Report edition ..." at bounding box center [303, 205] width 8 height 8
click at [320, 285] on div "Select" at bounding box center [320, 288] width 8 height 8
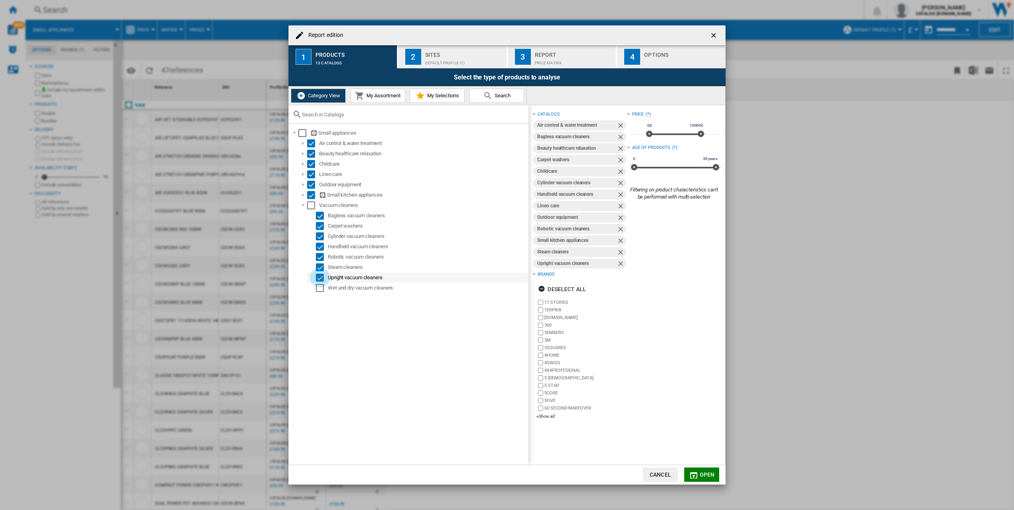
click at [319, 276] on div "Select" at bounding box center [320, 278] width 8 height 8
click at [301, 133] on div "Select" at bounding box center [302, 133] width 8 height 8
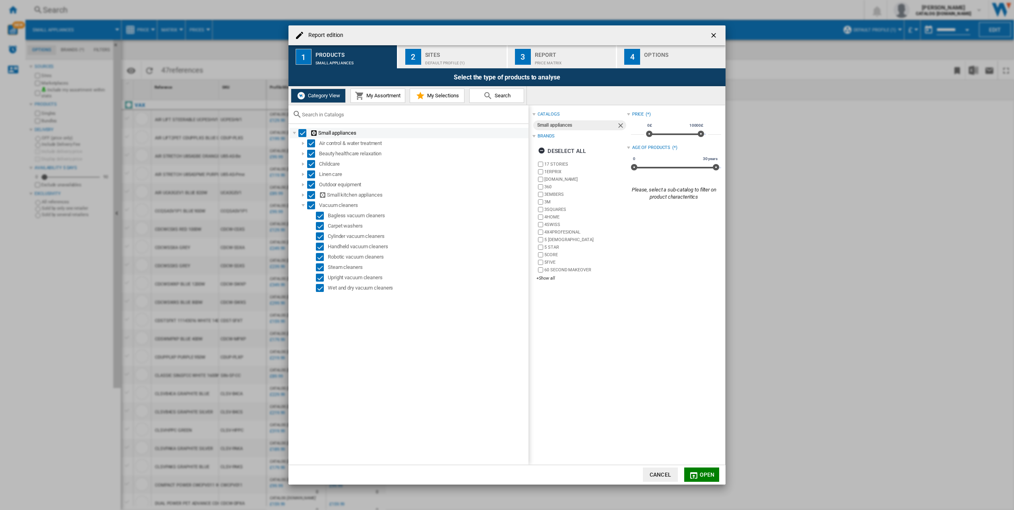
click at [301, 133] on div "Select" at bounding box center [302, 133] width 8 height 8
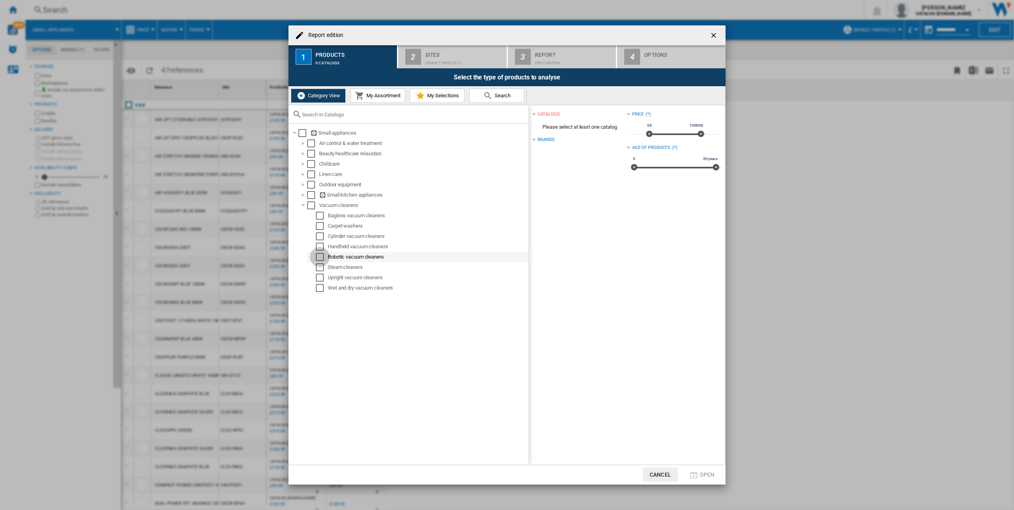
click at [322, 259] on div "Select" at bounding box center [320, 257] width 8 height 8
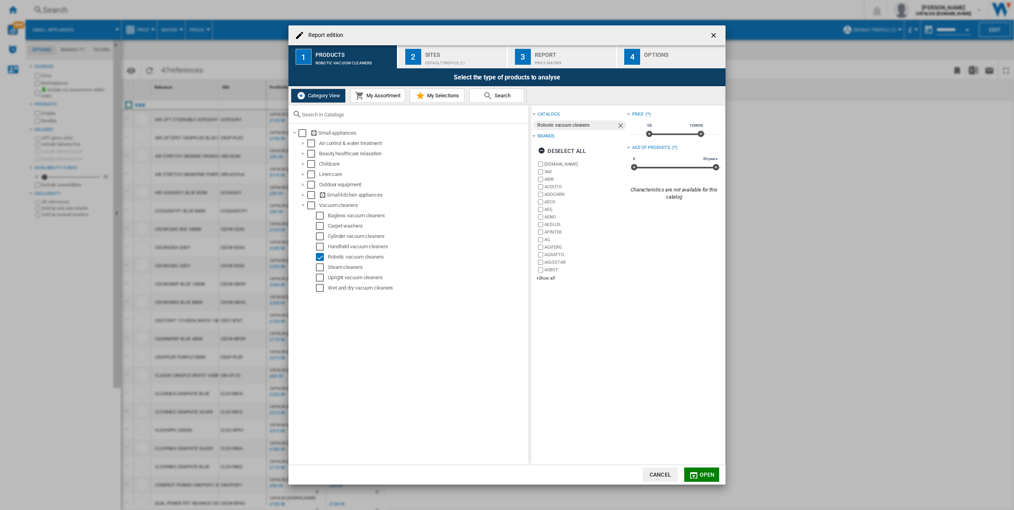
click at [699, 473] on span "Open" at bounding box center [706, 474] width 15 height 6
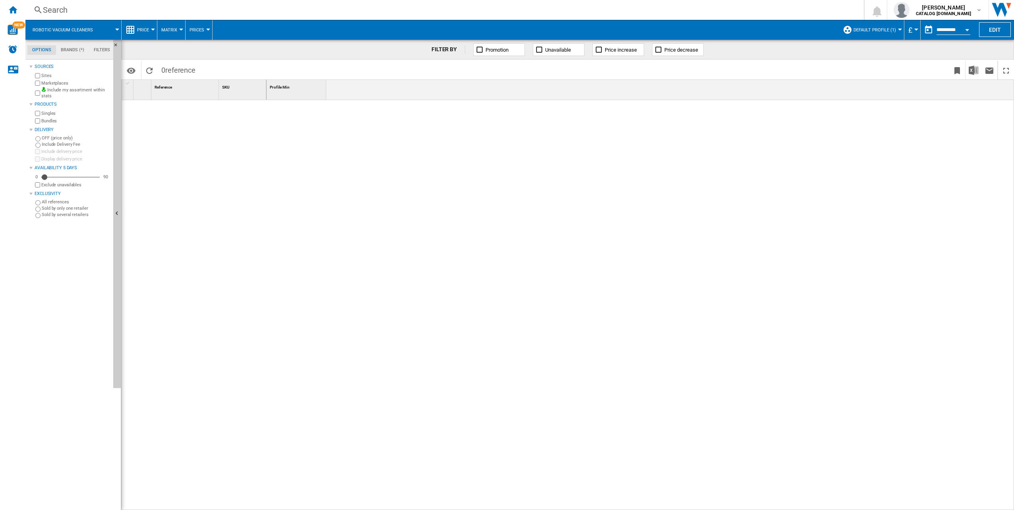
click at [873, 27] on span "Default profile (1)" at bounding box center [874, 29] width 42 height 5
click at [874, 79] on span "Edit "Default profile"..." at bounding box center [883, 79] width 71 height 7
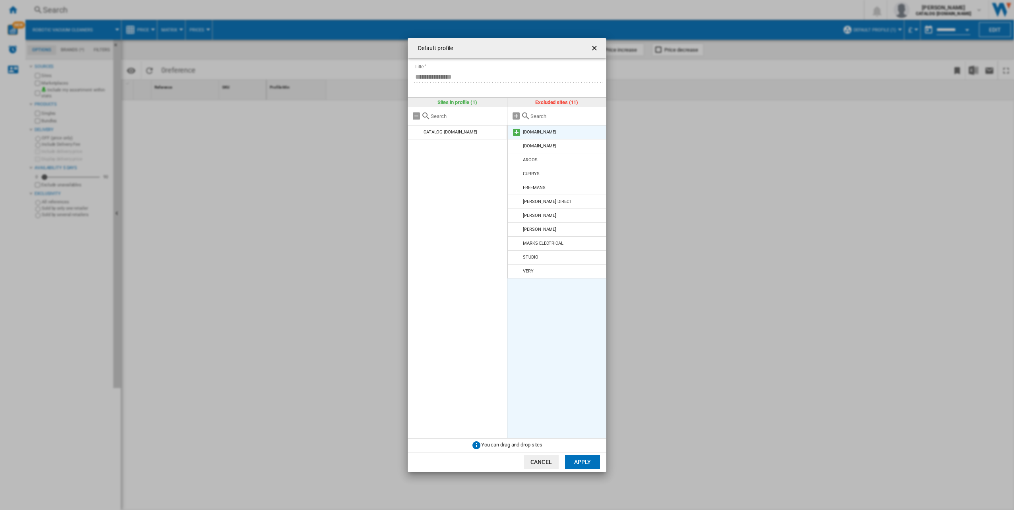
click at [516, 130] on md-icon at bounding box center [517, 132] width 10 height 10
click at [516, 131] on md-icon at bounding box center [517, 132] width 10 height 10
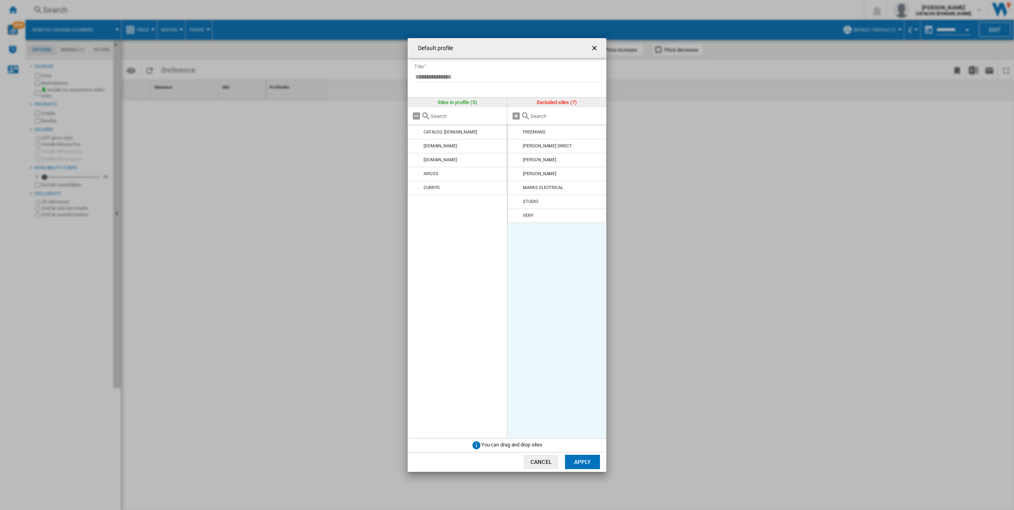
click at [584, 459] on button "Apply" at bounding box center [582, 462] width 35 height 14
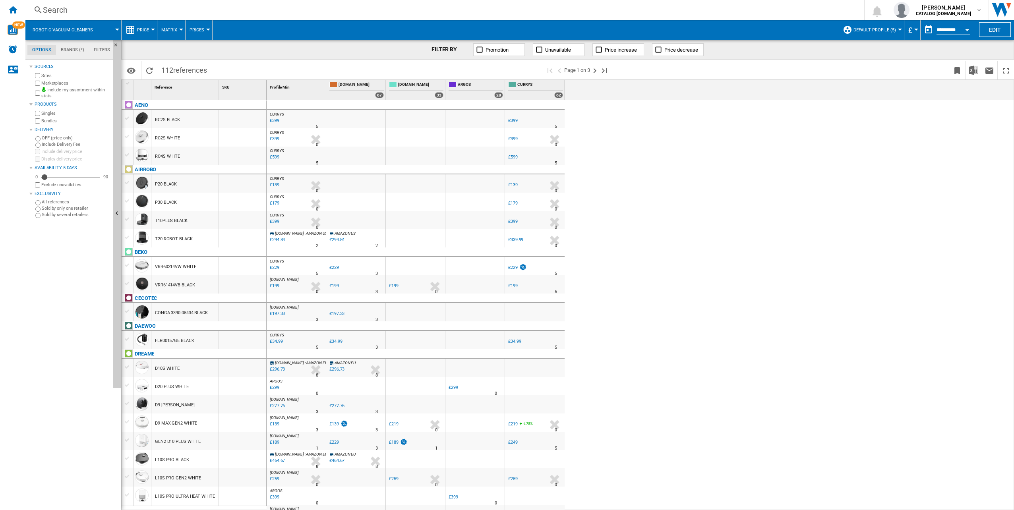
click at [557, 51] on span "Unavailable" at bounding box center [558, 50] width 26 height 6
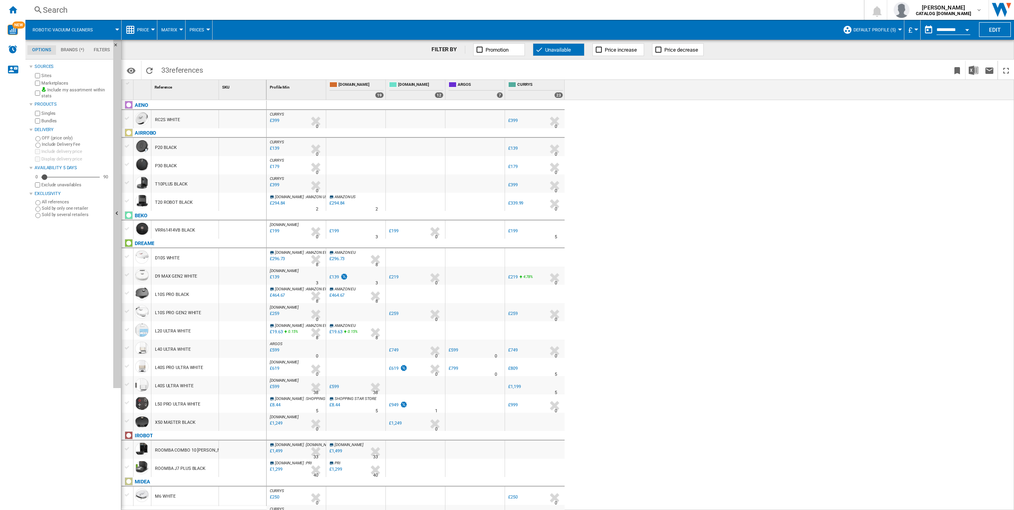
click at [960, 31] on button "Open calendar" at bounding box center [967, 28] width 14 height 14
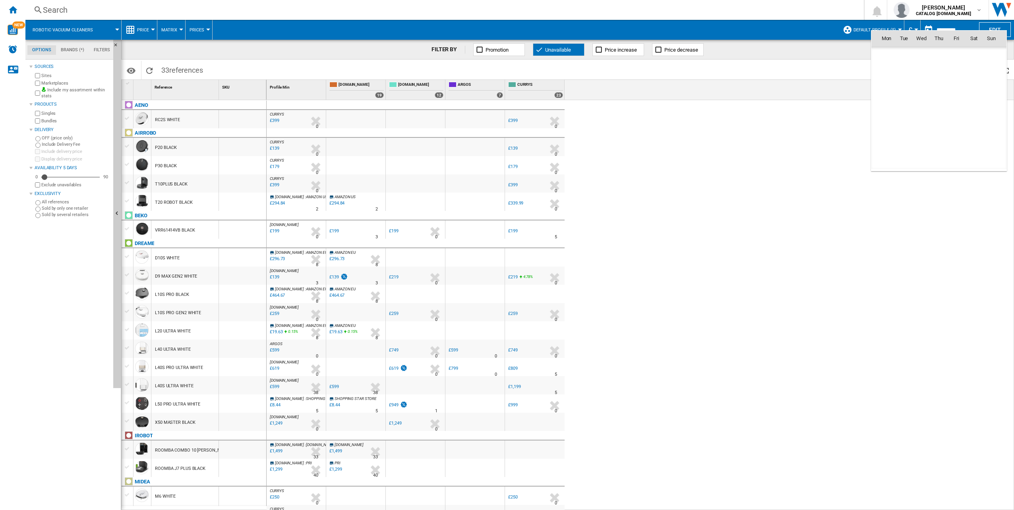
scroll to position [3789, 0]
click at [741, 230] on div at bounding box center [507, 255] width 1014 height 510
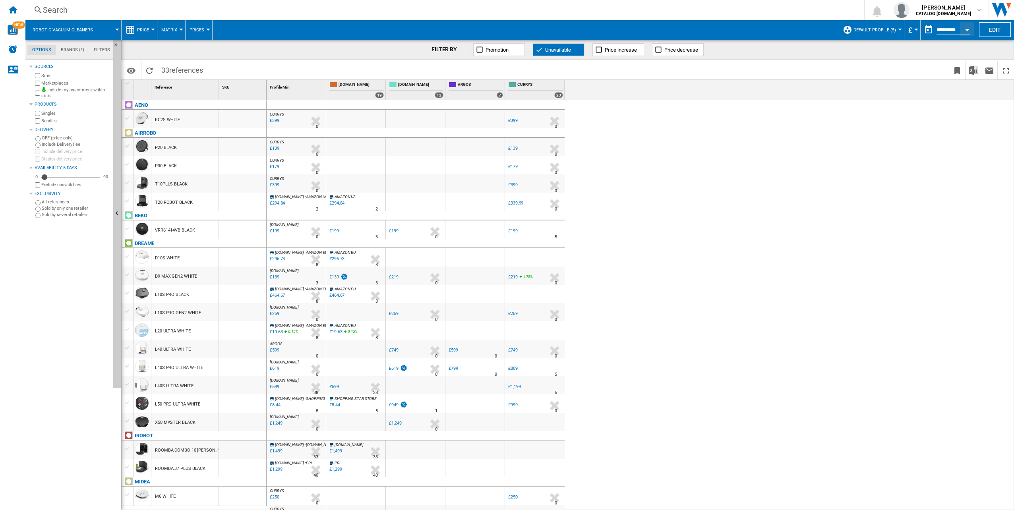
click at [71, 185] on label "Exclude unavailables" at bounding box center [75, 185] width 69 height 6
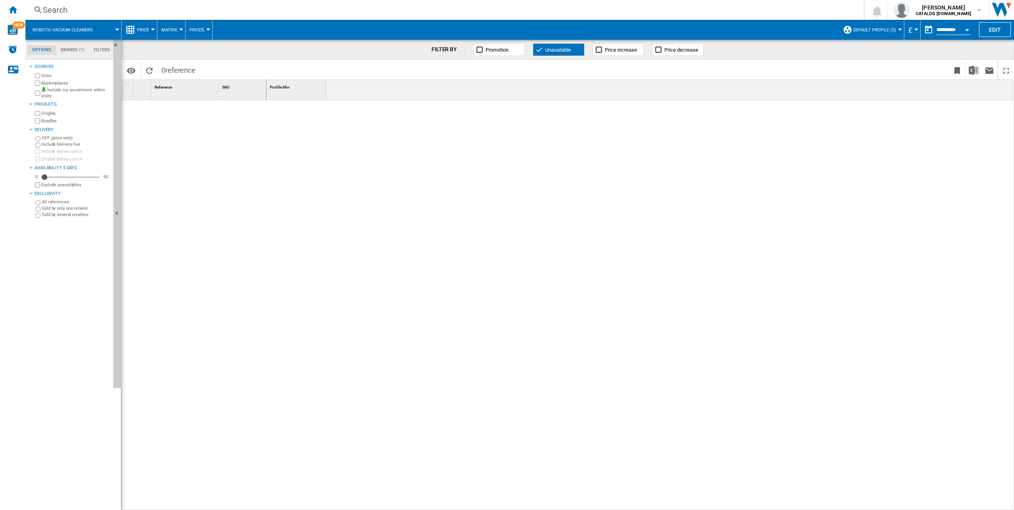
click at [67, 185] on label "Exclude unavailables" at bounding box center [75, 185] width 69 height 6
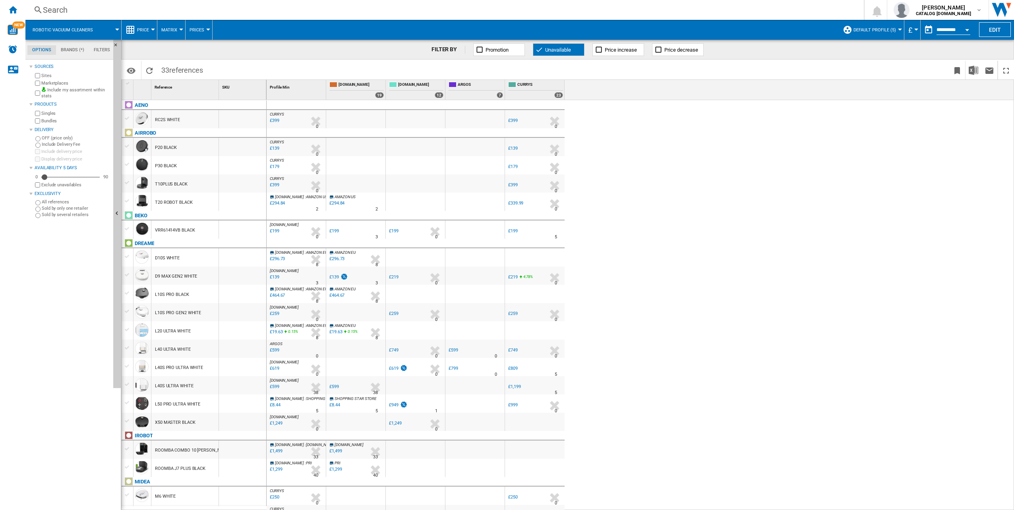
click at [689, 50] on span "Price decrease" at bounding box center [681, 50] width 34 height 6
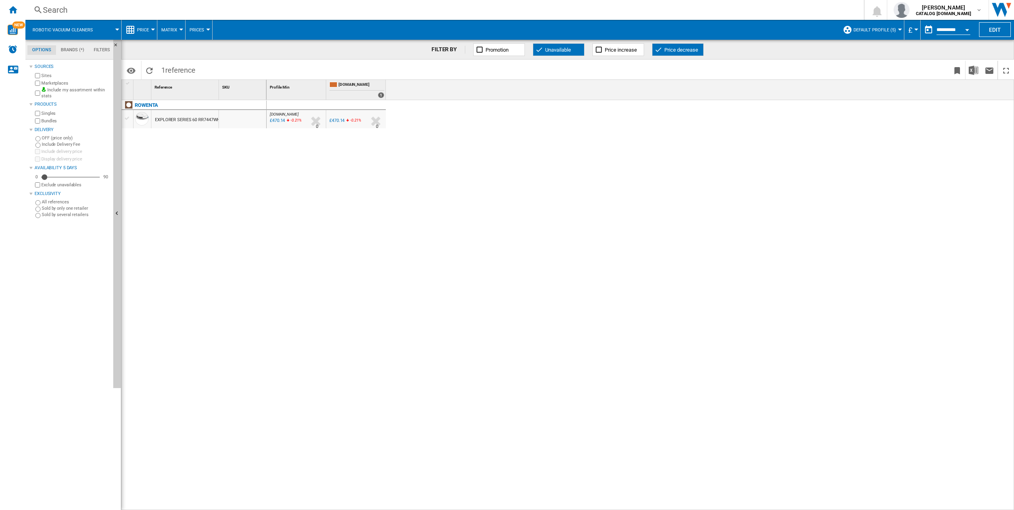
click at [688, 50] on span "Price decrease" at bounding box center [681, 50] width 34 height 6
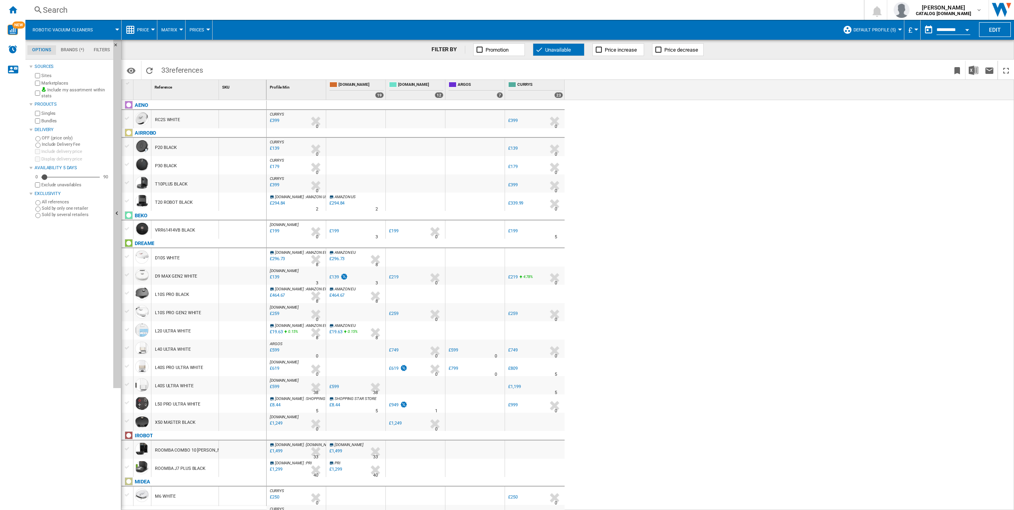
click at [178, 27] on button "Matrix" at bounding box center [171, 30] width 20 height 20
click at [178, 27] on md-backdrop at bounding box center [507, 255] width 1014 height 510
click at [196, 27] on button "Prices" at bounding box center [198, 30] width 19 height 20
click at [204, 29] on md-backdrop at bounding box center [507, 255] width 1014 height 510
click at [199, 33] on button "Prices" at bounding box center [198, 30] width 19 height 20
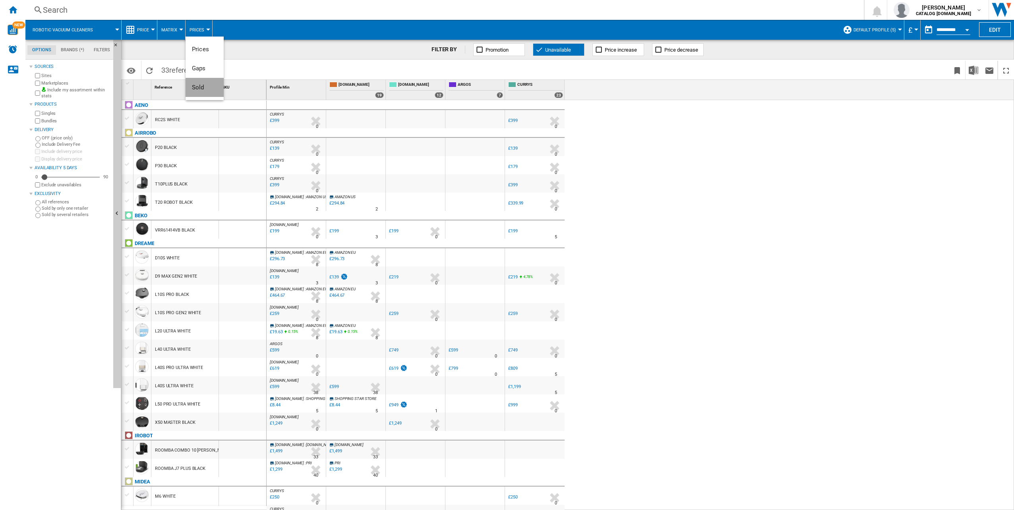
click at [200, 87] on span "Sold" at bounding box center [198, 87] width 12 height 7
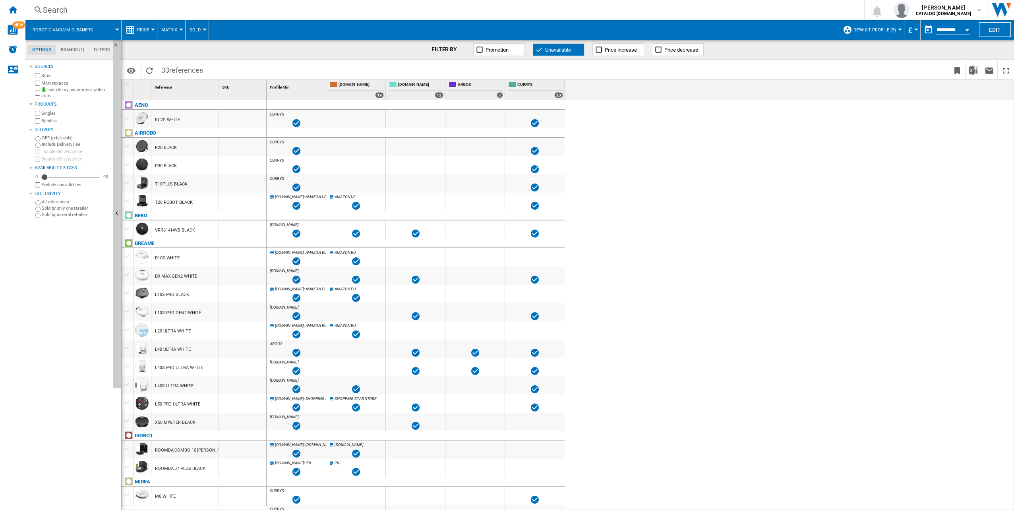
click at [296, 232] on icon at bounding box center [297, 233] width 10 height 10
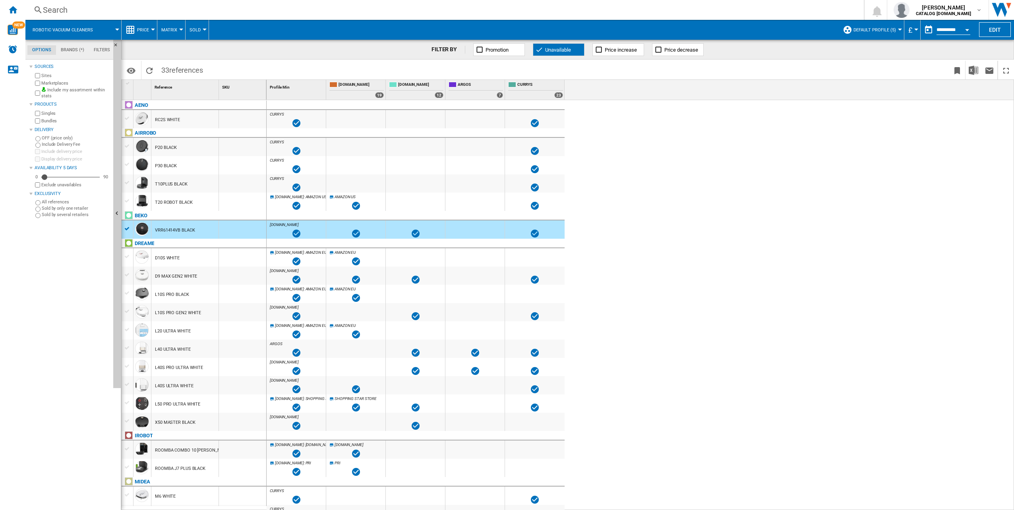
click at [295, 232] on icon at bounding box center [297, 233] width 10 height 10
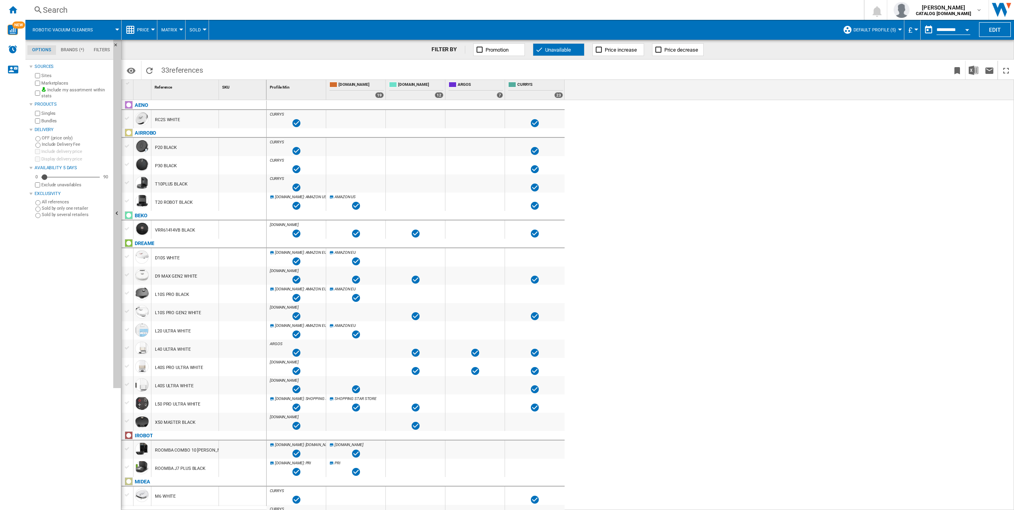
click at [207, 28] on md-menu "Sold" at bounding box center [196, 30] width 23 height 20
click at [195, 33] on button "Sold" at bounding box center [196, 30] width 15 height 20
click at [205, 68] on span "Gaps" at bounding box center [199, 68] width 14 height 7
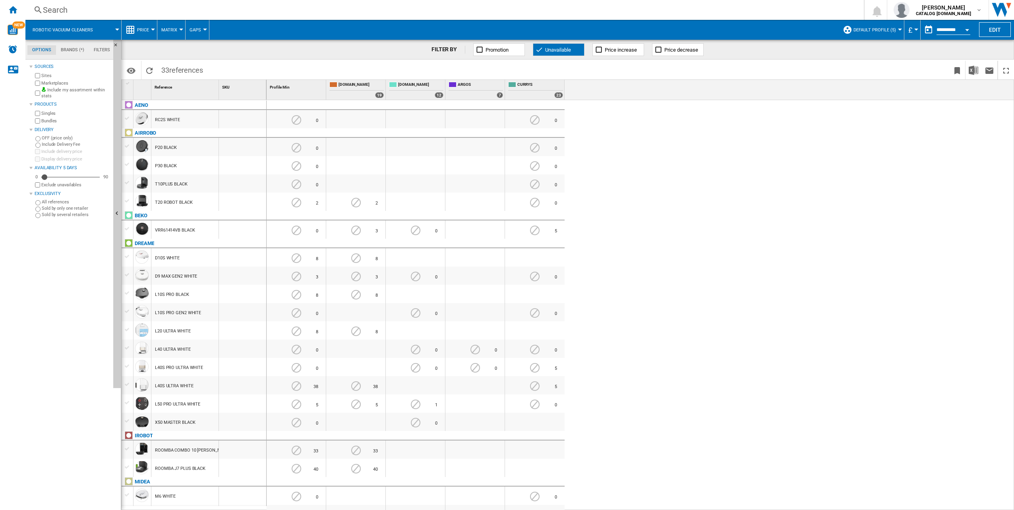
click at [201, 30] on button "Gaps" at bounding box center [196, 30] width 15 height 20
click at [206, 46] on span "Prices" at bounding box center [200, 49] width 17 height 7
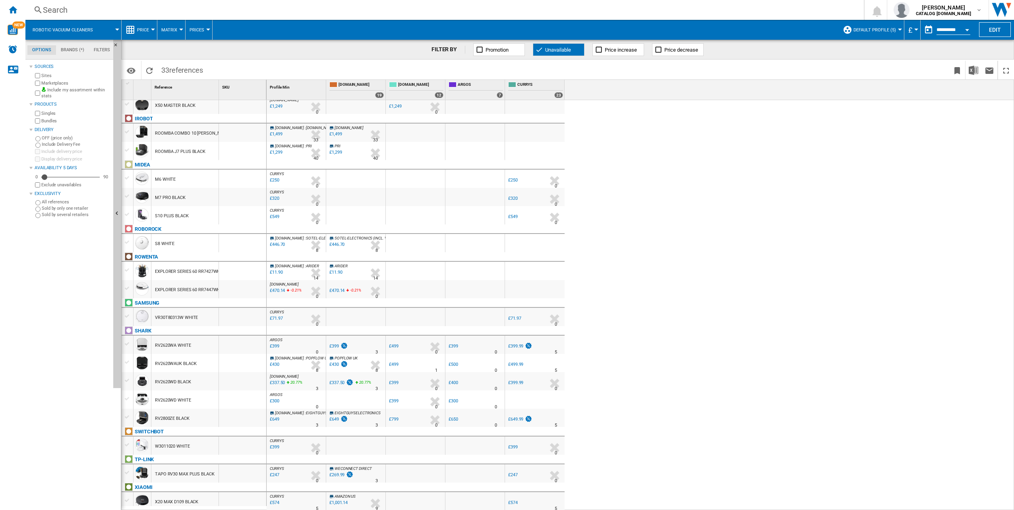
scroll to position [118, 0]
